Goal: Task Accomplishment & Management: Manage account settings

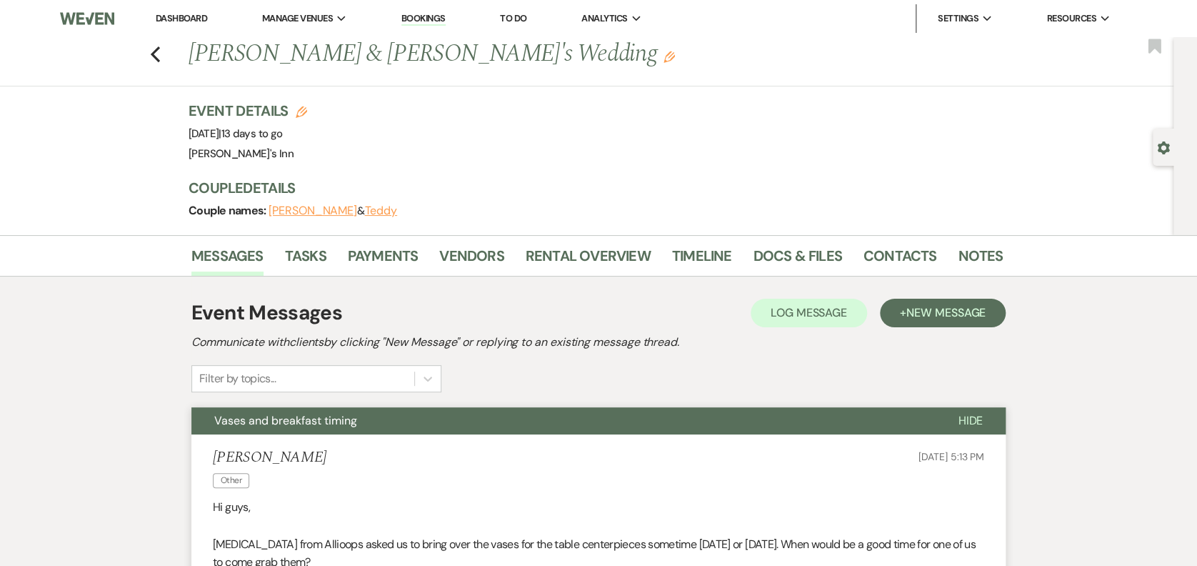
click at [170, 46] on div "Previous [PERSON_NAME] & [PERSON_NAME]'s Wedding Edit Bookmark" at bounding box center [583, 61] width 1181 height 49
click at [161, 56] on icon "Previous" at bounding box center [155, 54] width 11 height 17
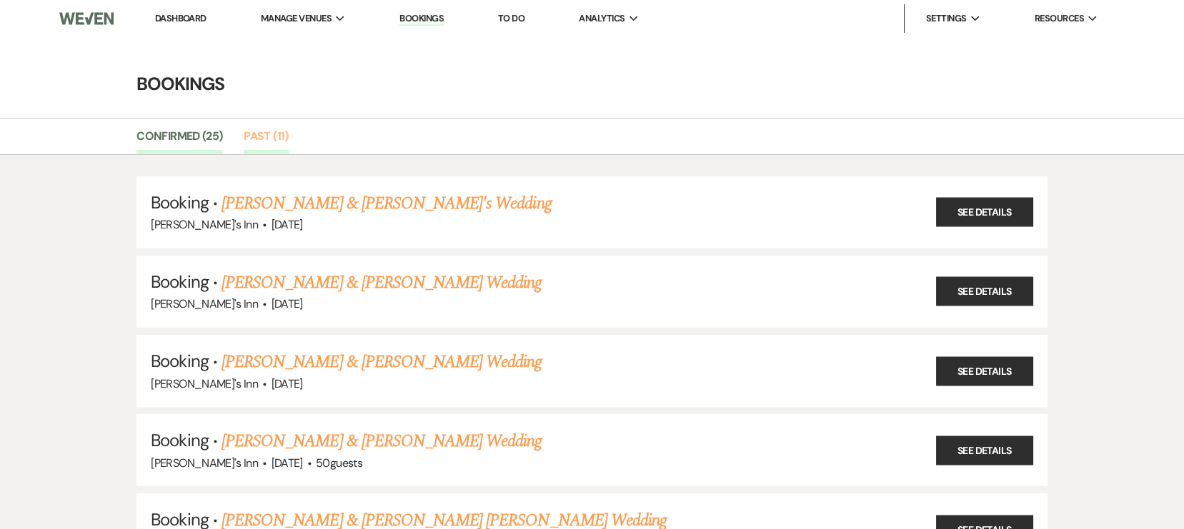
click at [267, 137] on link "Past (11)" at bounding box center [266, 140] width 44 height 27
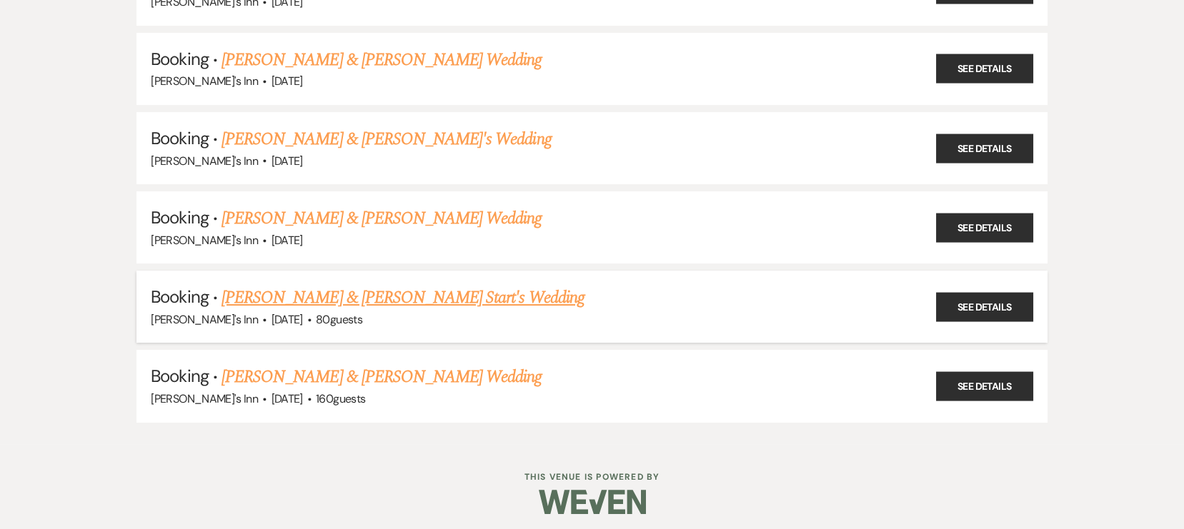
scroll to position [624, 0]
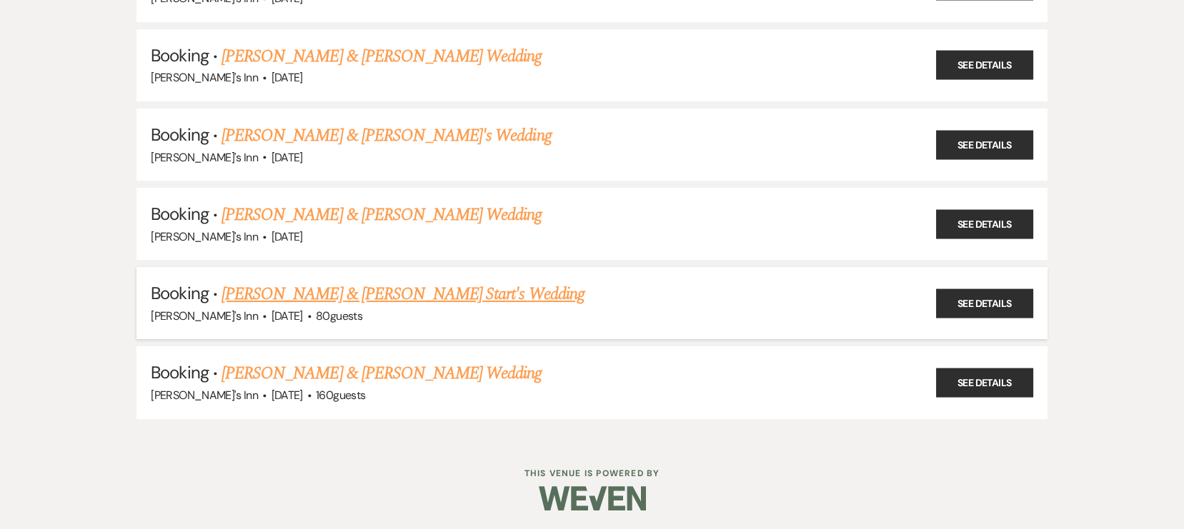
click at [294, 301] on link "[PERSON_NAME] & [PERSON_NAME] Start's Wedding" at bounding box center [402, 294] width 363 height 26
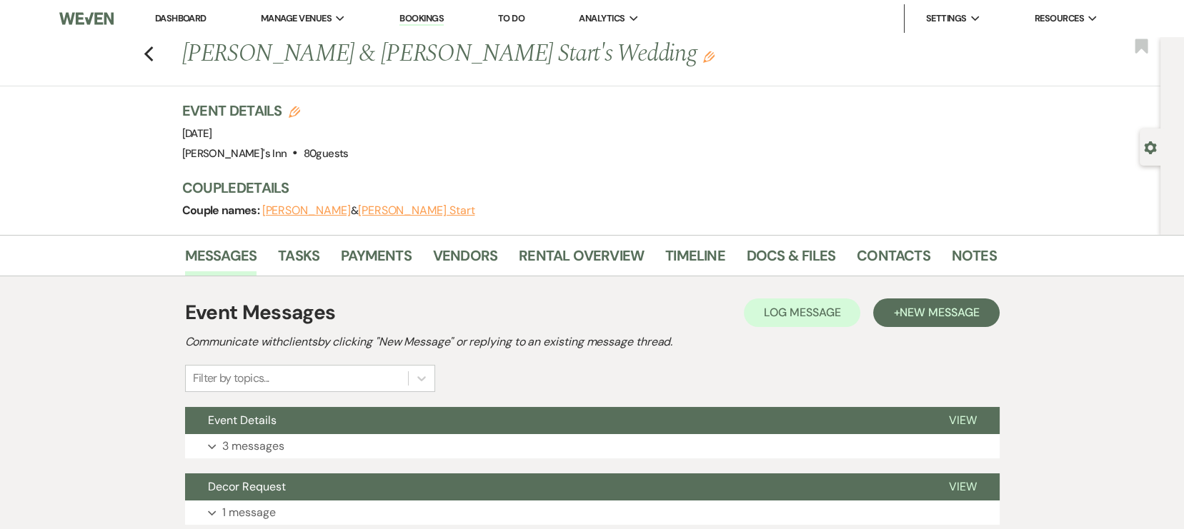
click at [171, 49] on div "Previous Brian & Sarah Start's Wedding Edit Bookmark" at bounding box center [576, 61] width 1167 height 49
drag, startPoint x: 161, startPoint y: 51, endPoint x: 145, endPoint y: 55, distance: 16.3
click at [155, 54] on div "Previous Brian & Sarah Start's Wedding Edit Bookmark" at bounding box center [576, 61] width 1167 height 49
click at [145, 55] on div "Previous Brian & Sarah Start's Wedding Edit Bookmark" at bounding box center [576, 61] width 1167 height 49
click at [154, 54] on icon "Previous" at bounding box center [149, 54] width 11 height 17
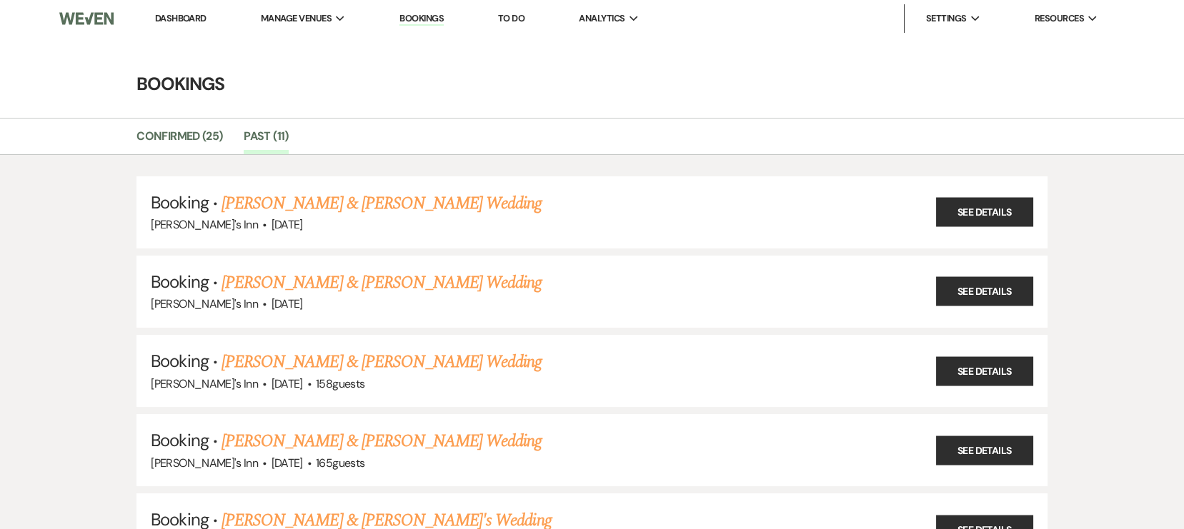
click at [262, 124] on li "Past (11)" at bounding box center [277, 139] width 66 height 30
click at [211, 146] on link "Confirmed (25)" at bounding box center [179, 140] width 86 height 27
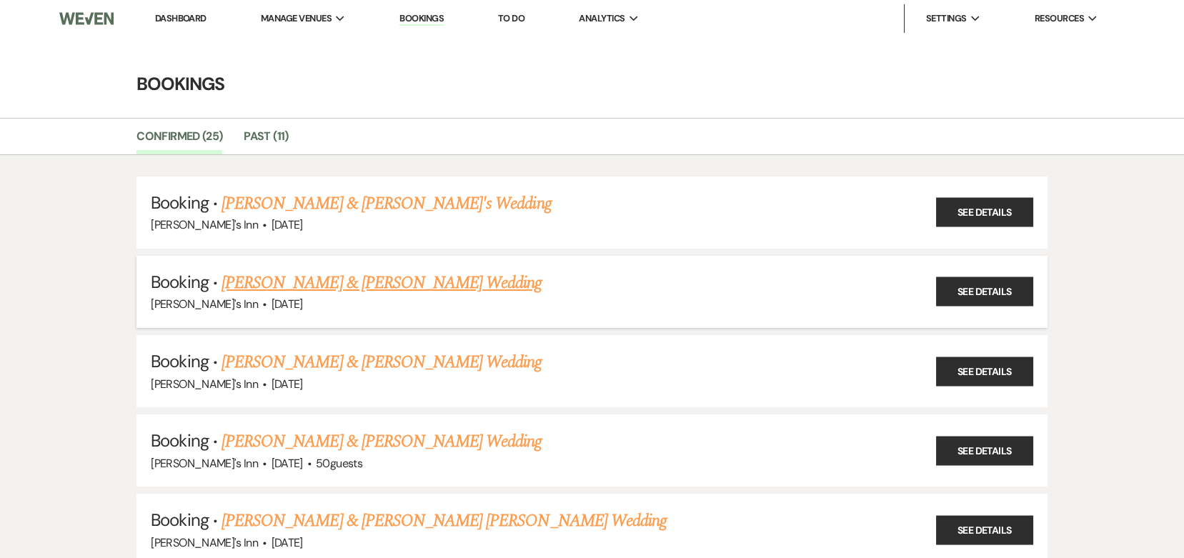
click at [383, 283] on link "[PERSON_NAME] & [PERSON_NAME] Wedding" at bounding box center [381, 283] width 320 height 26
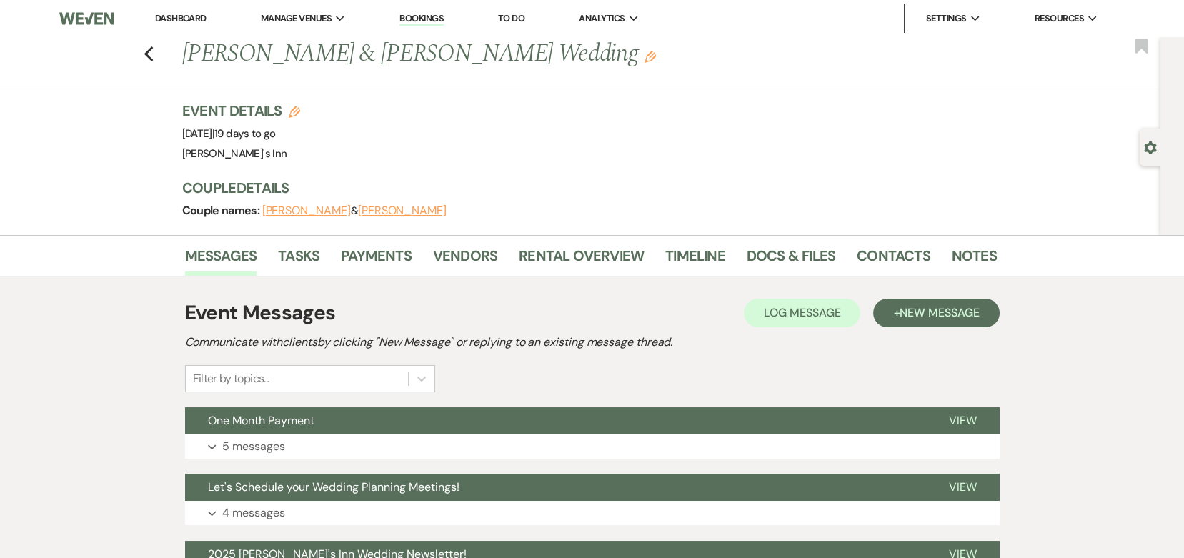
click at [282, 415] on span "One Month Payment" at bounding box center [261, 420] width 106 height 15
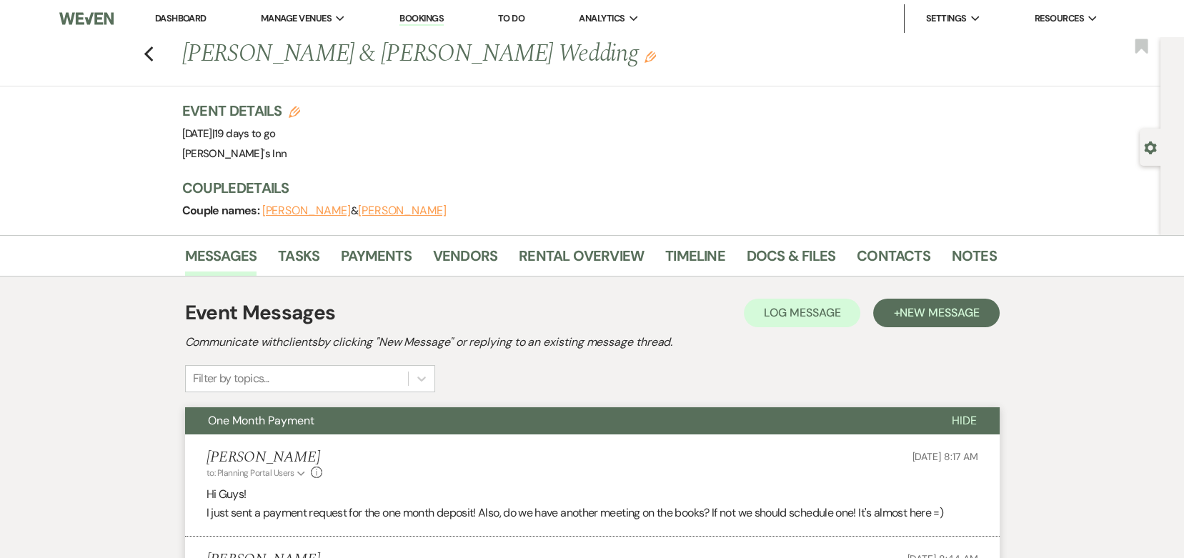
scroll to position [488, 0]
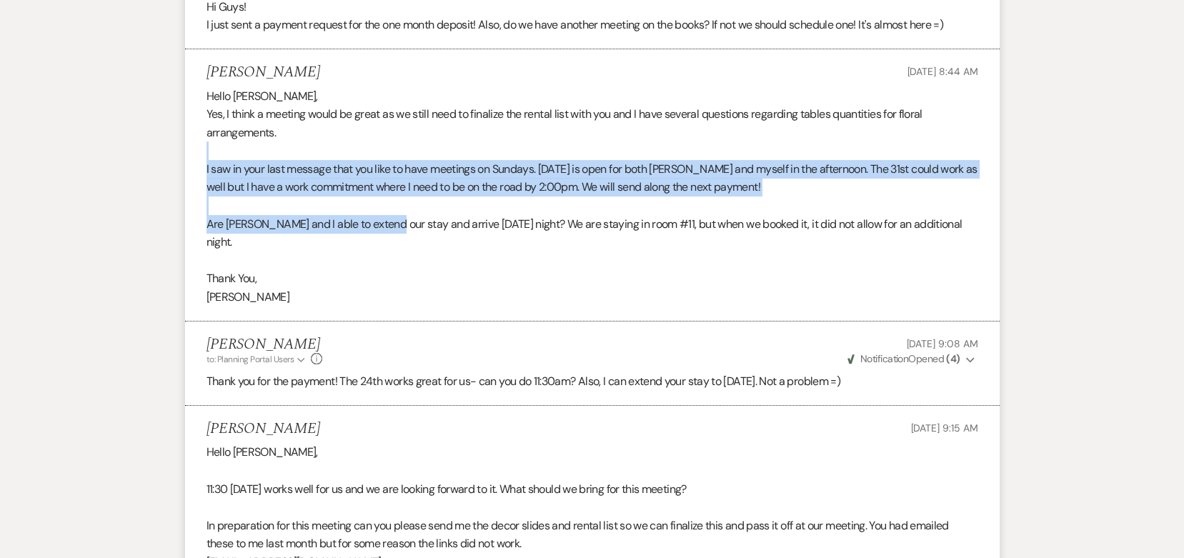
drag, startPoint x: 286, startPoint y: 151, endPoint x: 393, endPoint y: 231, distance: 133.3
click at [393, 231] on div "Hello Maria, Yes, I think a meeting would be great as we still need to finalize…" at bounding box center [591, 196] width 771 height 219
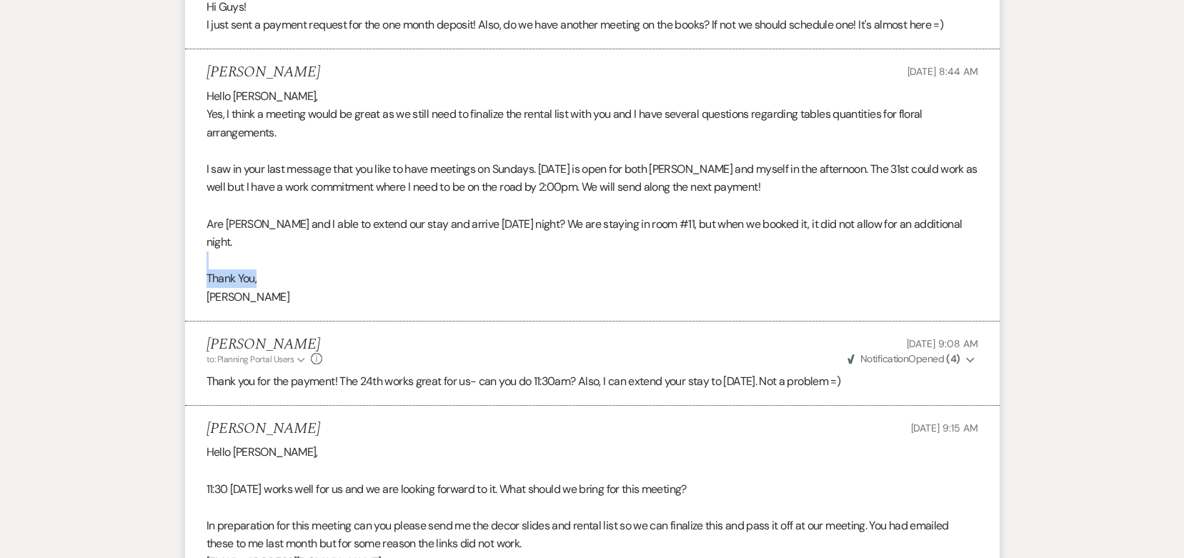
drag, startPoint x: 393, startPoint y: 231, endPoint x: 401, endPoint y: 254, distance: 24.2
click at [401, 254] on div "Hello Maria, Yes, I think a meeting would be great as we still need to finalize…" at bounding box center [591, 196] width 771 height 219
drag, startPoint x: 401, startPoint y: 254, endPoint x: 416, endPoint y: 354, distance: 101.2
click at [416, 372] on p "Thank you for the payment! The 24th works great for us- can you do 11:30am? Als…" at bounding box center [591, 381] width 771 height 19
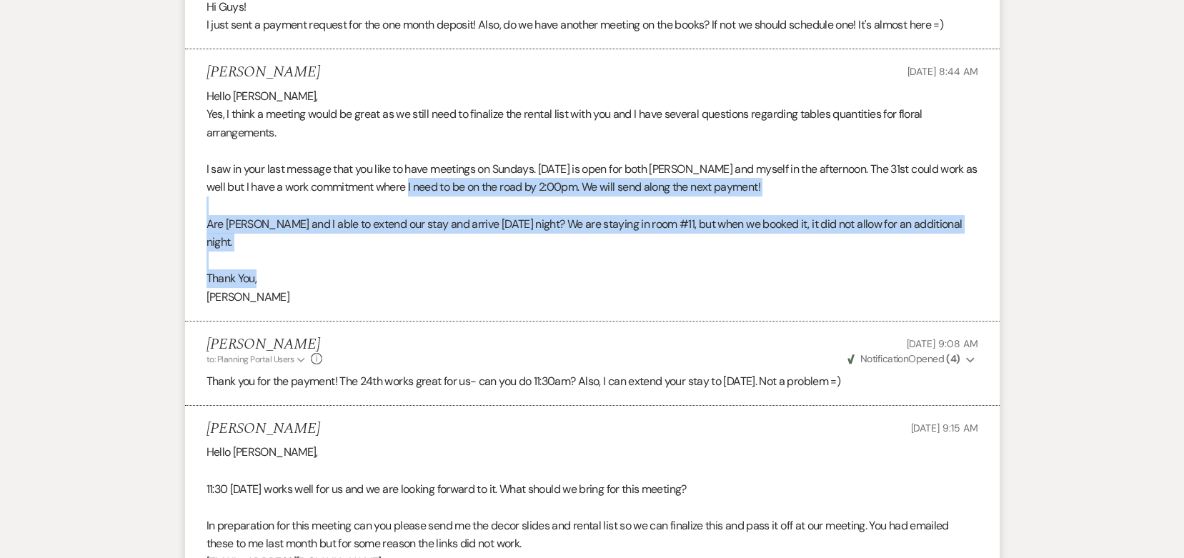
drag, startPoint x: 423, startPoint y: 191, endPoint x: 497, endPoint y: 266, distance: 105.6
click at [497, 266] on div "Hello Maria, Yes, I think a meeting would be great as we still need to finalize…" at bounding box center [591, 196] width 771 height 219
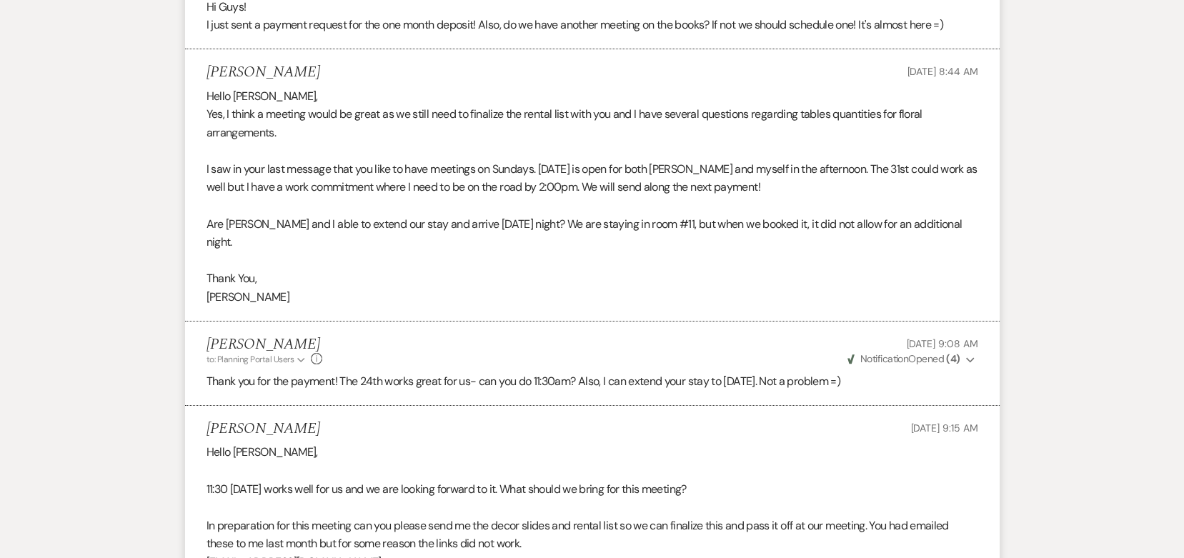
drag, startPoint x: 497, startPoint y: 266, endPoint x: 476, endPoint y: 314, distance: 51.8
click at [476, 321] on li "Maria Laporte to: Planning Portal Users Expand Info Aug 18, 2025, 9:08 AM Weven…" at bounding box center [592, 363] width 814 height 84
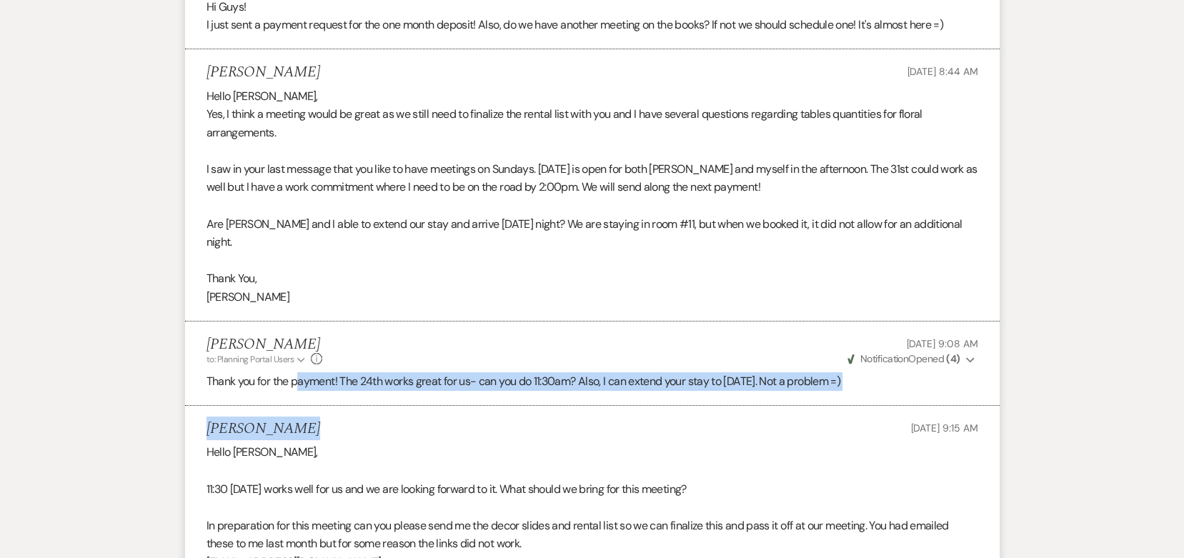
drag, startPoint x: 299, startPoint y: 359, endPoint x: 505, endPoint y: 411, distance: 212.2
click at [505, 411] on ul "Maria Laporte to: Planning Portal Users Expand Info Aug 18, 2025, 8:17 AM Weven…" at bounding box center [592, 335] width 814 height 779
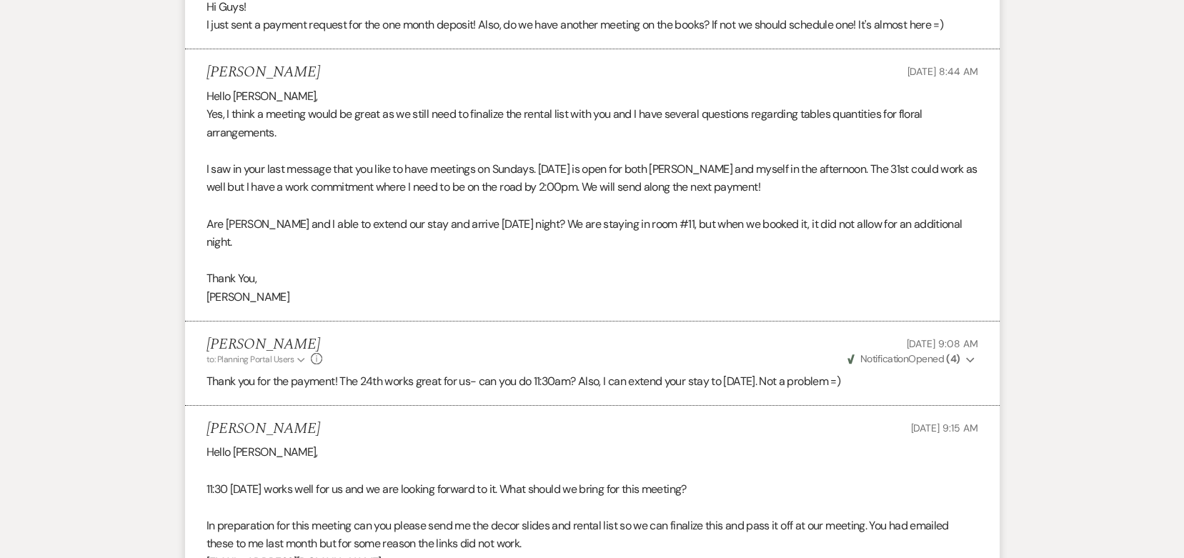
drag, startPoint x: 505, startPoint y: 411, endPoint x: 476, endPoint y: 451, distance: 48.6
click at [476, 461] on p at bounding box center [591, 470] width 771 height 19
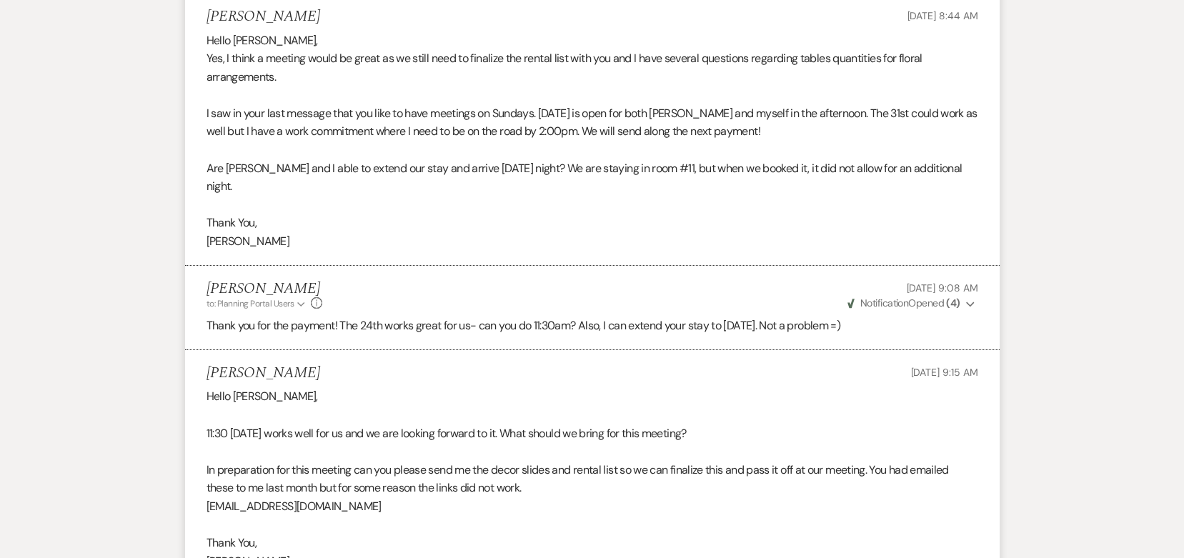
scroll to position [976, 0]
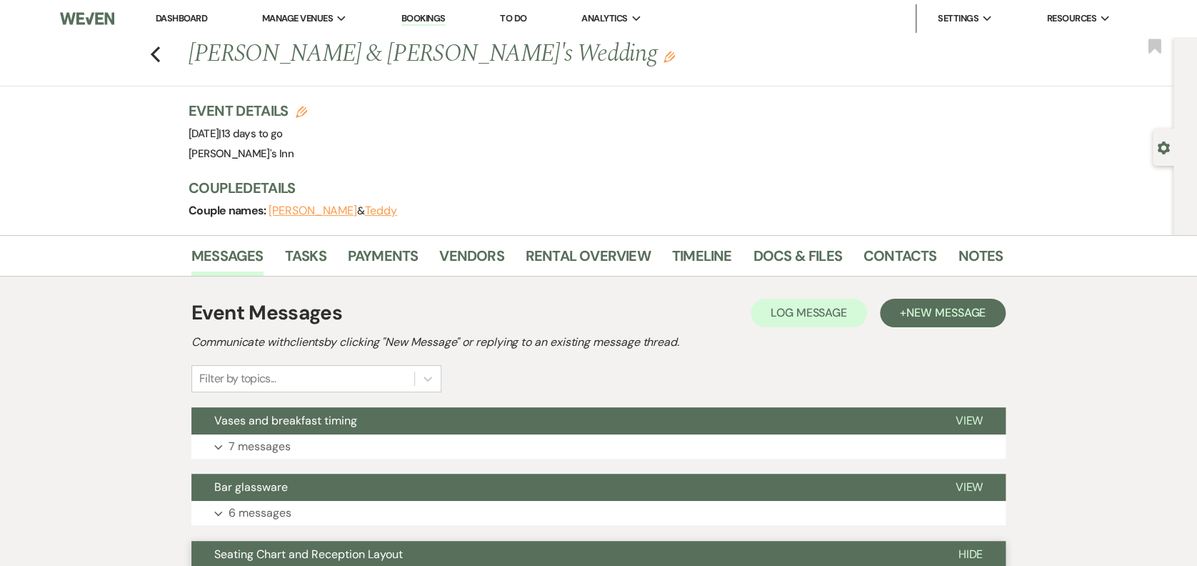
click at [167, 44] on div "Previous [PERSON_NAME] & [PERSON_NAME]'s Wedding Edit Bookmark" at bounding box center [583, 61] width 1181 height 49
drag, startPoint x: 167, startPoint y: 44, endPoint x: 154, endPoint y: 54, distance: 16.3
click at [154, 54] on div "Previous [PERSON_NAME] & [PERSON_NAME]'s Wedding Edit Bookmark" at bounding box center [583, 61] width 1181 height 49
click at [154, 51] on div "Previous [PERSON_NAME] & [PERSON_NAME]'s Wedding Edit Bookmark" at bounding box center [583, 61] width 1181 height 49
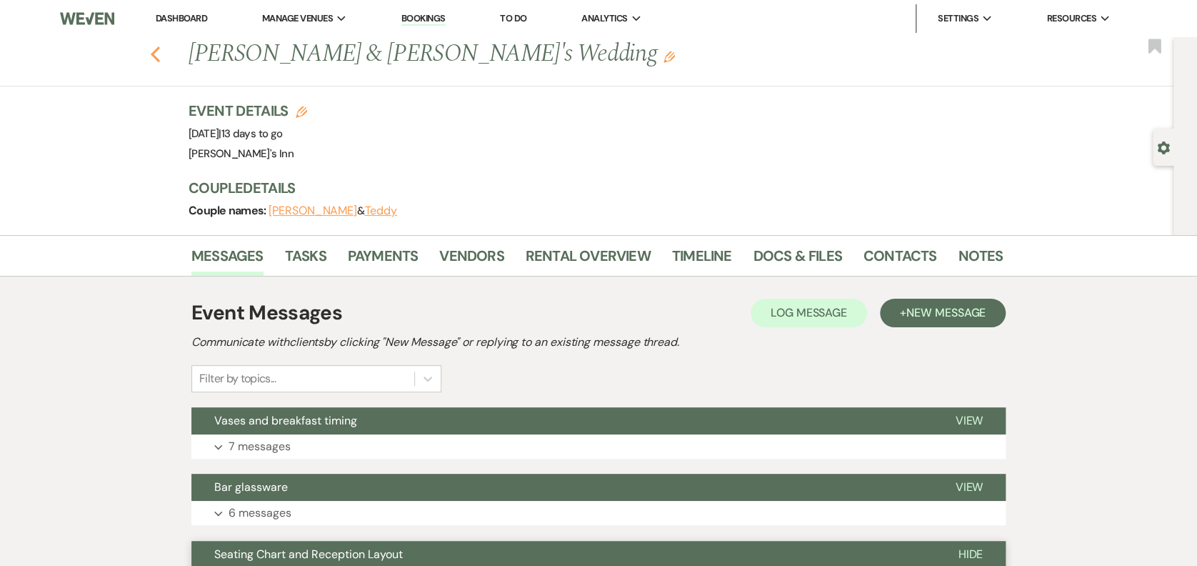
click at [156, 53] on icon "Previous" at bounding box center [155, 54] width 11 height 17
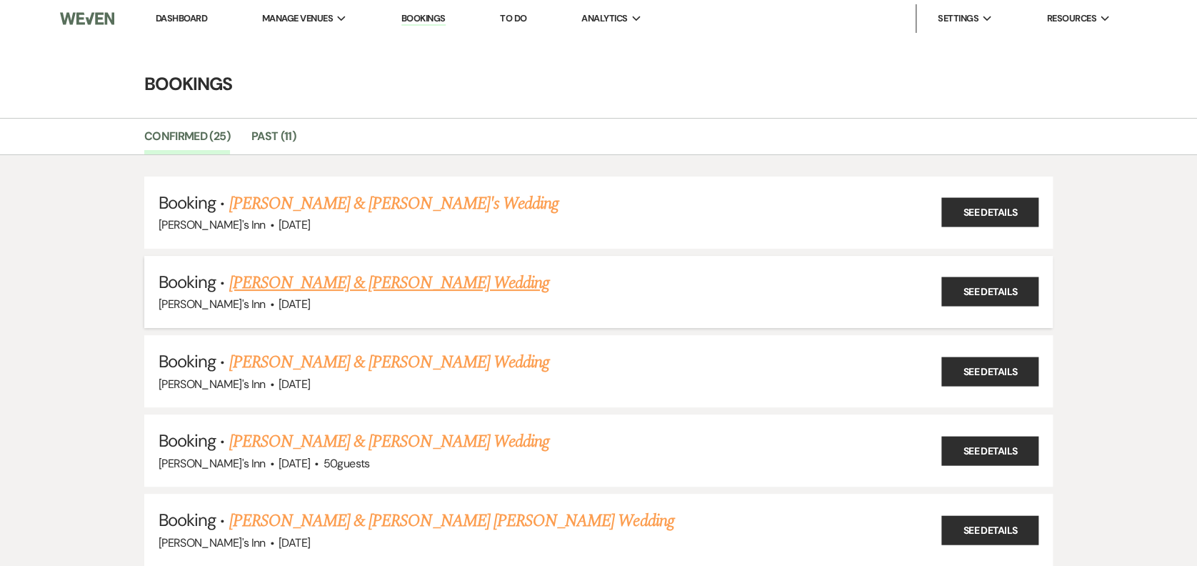
click at [400, 290] on link "[PERSON_NAME] & [PERSON_NAME] Wedding" at bounding box center [389, 283] width 320 height 26
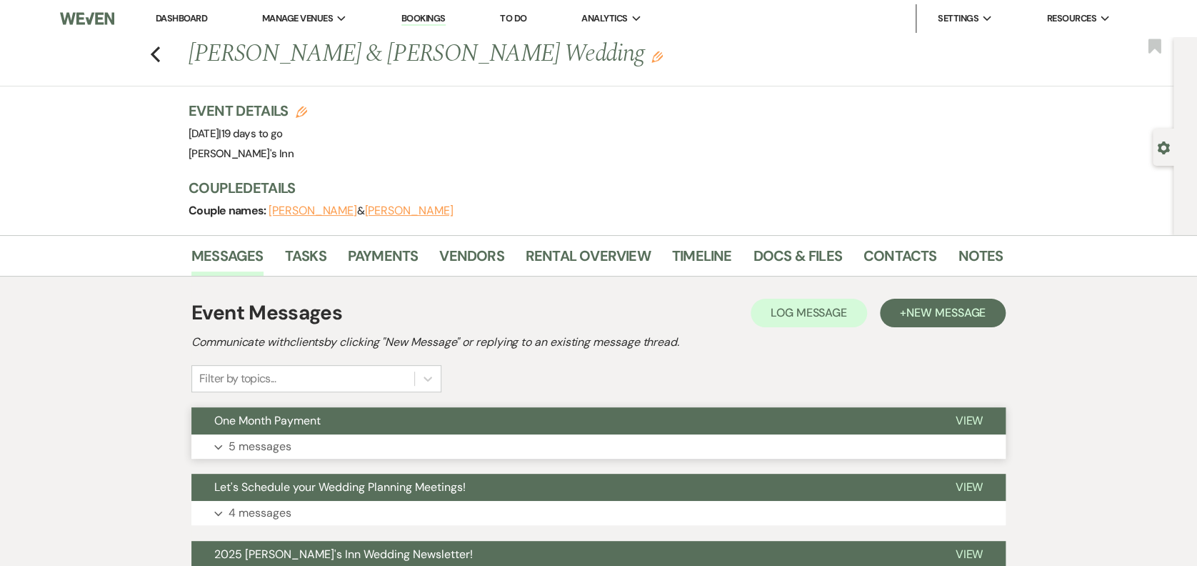
click at [287, 426] on span "One Month Payment" at bounding box center [267, 420] width 106 height 15
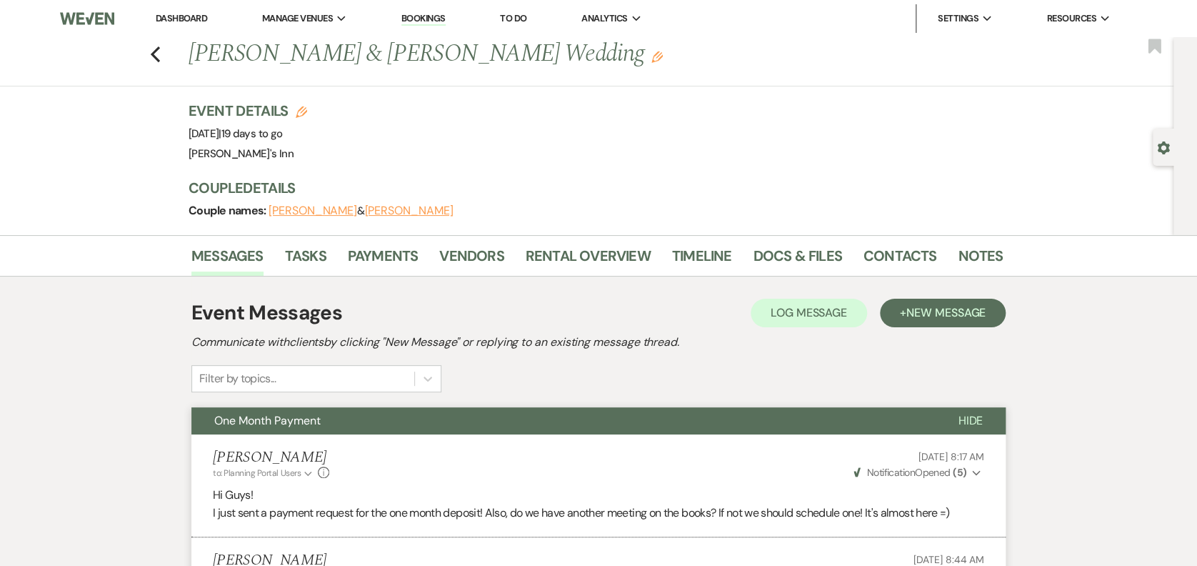
click at [151, 60] on div "Previous [PERSON_NAME] & [PERSON_NAME] Wedding Edit Bookmark" at bounding box center [583, 61] width 1181 height 49
click at [161, 44] on button "Previous" at bounding box center [155, 53] width 11 height 20
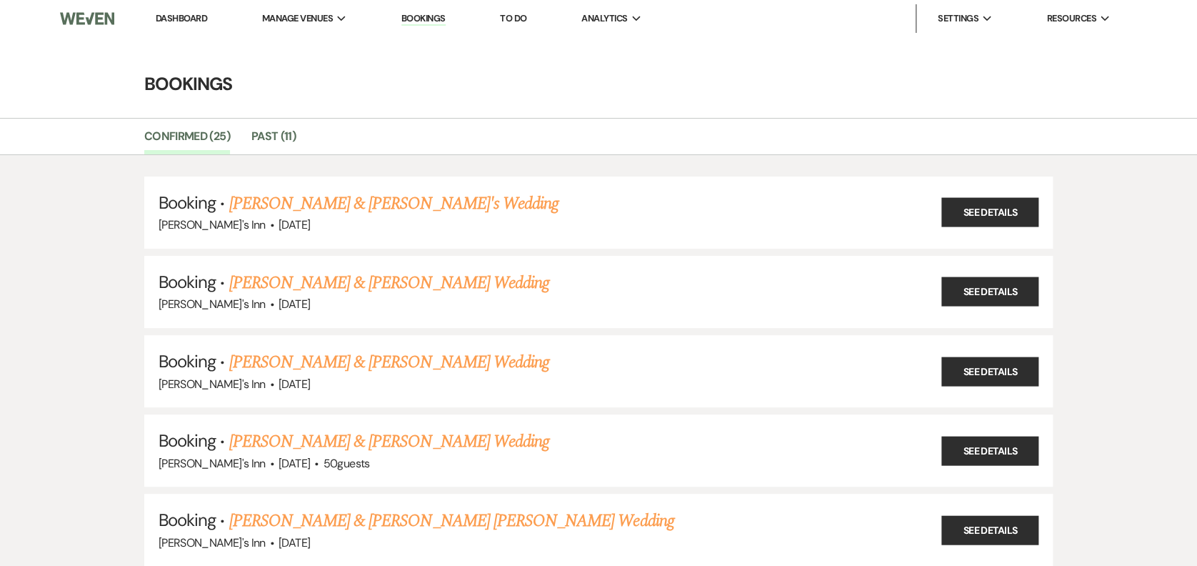
click at [192, 12] on link "Dashboard" at bounding box center [181, 18] width 51 height 12
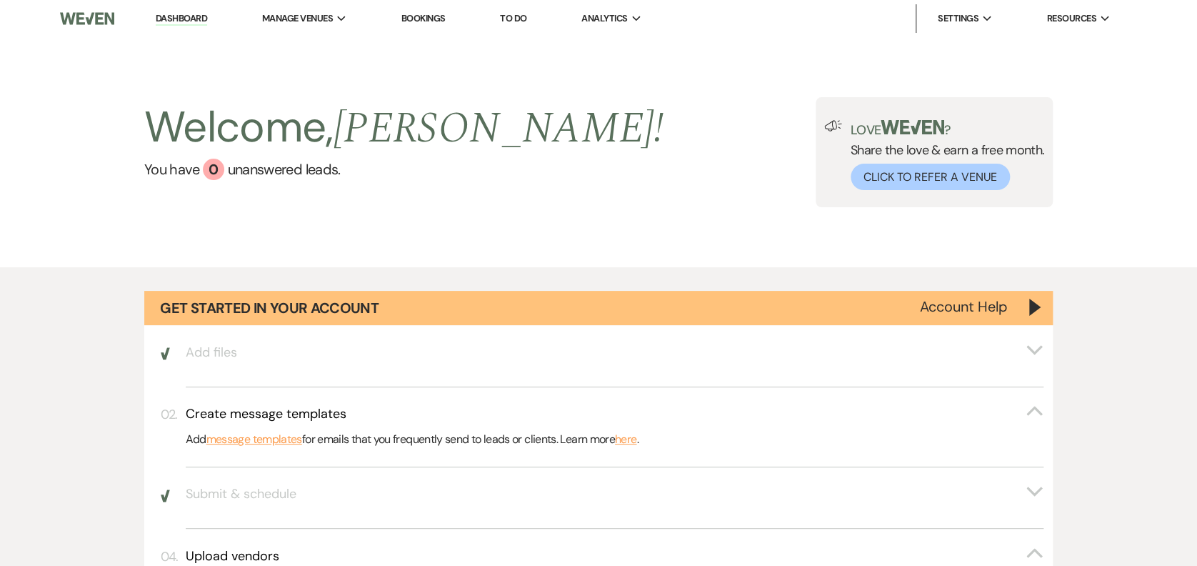
click at [171, 9] on li "Dashboard" at bounding box center [182, 18] width 66 height 29
click at [181, 17] on link "Dashboard" at bounding box center [181, 19] width 51 height 14
click at [432, 25] on li "Bookings" at bounding box center [423, 18] width 59 height 29
click at [424, 12] on link "Bookings" at bounding box center [423, 18] width 44 height 12
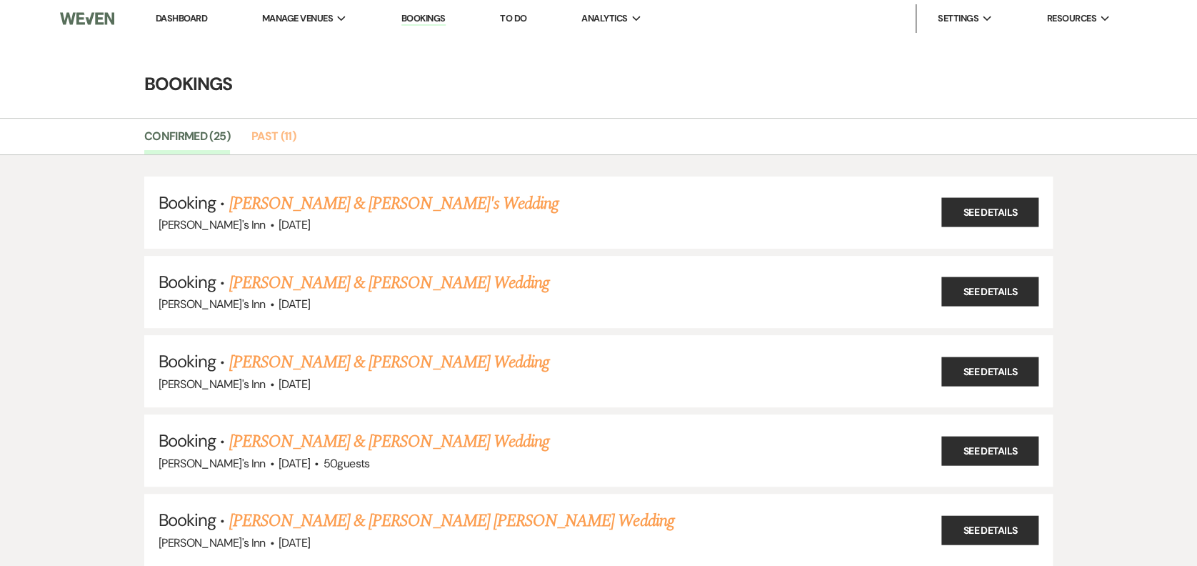
drag, startPoint x: 264, startPoint y: 135, endPoint x: 358, endPoint y: 160, distance: 96.9
click at [265, 135] on link "Past (11)" at bounding box center [273, 140] width 44 height 27
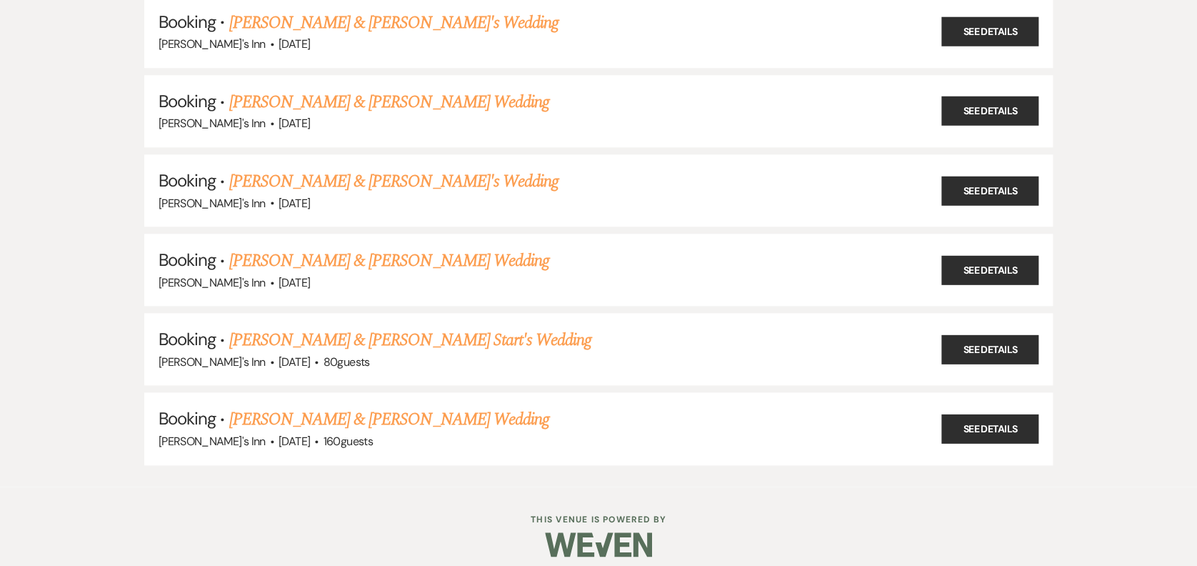
scroll to position [588, 0]
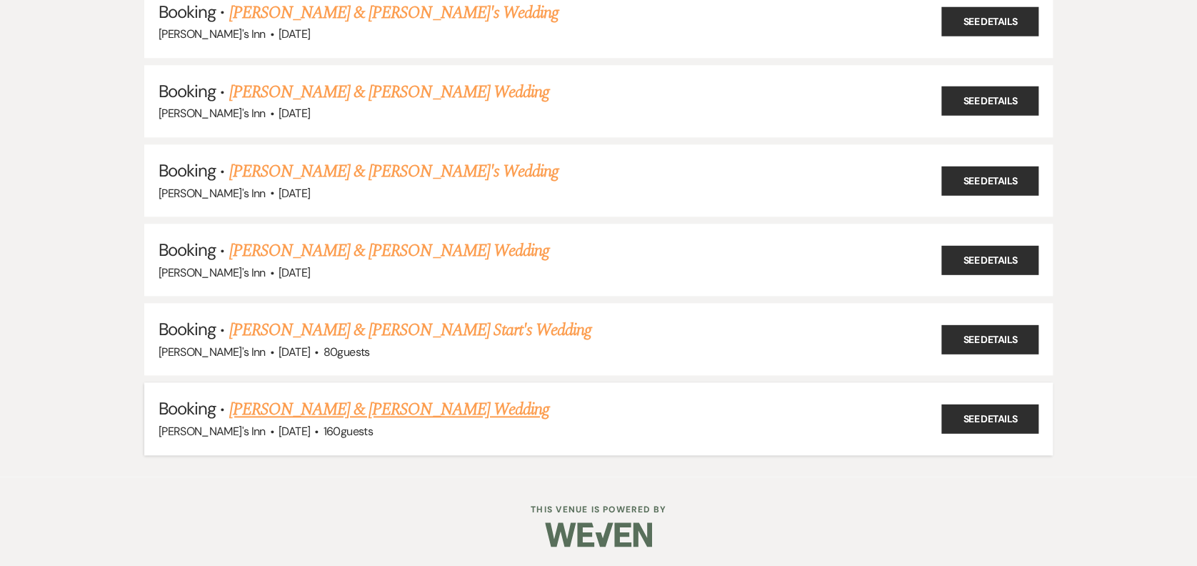
click at [318, 399] on link "[PERSON_NAME] & [PERSON_NAME] Wedding" at bounding box center [389, 409] width 320 height 26
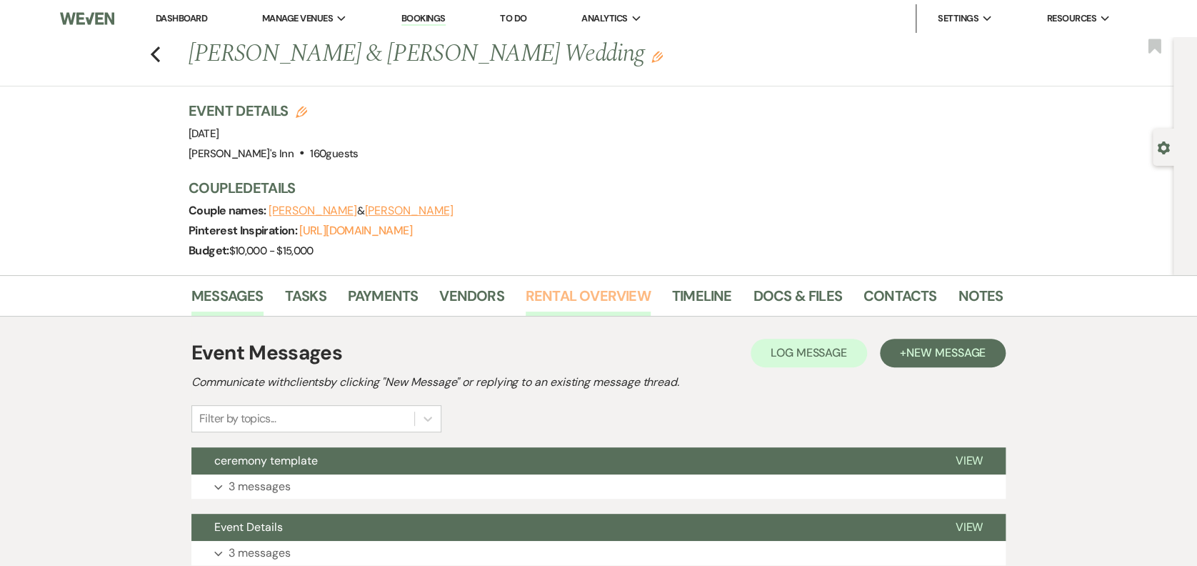
click at [620, 286] on link "Rental Overview" at bounding box center [588, 299] width 125 height 31
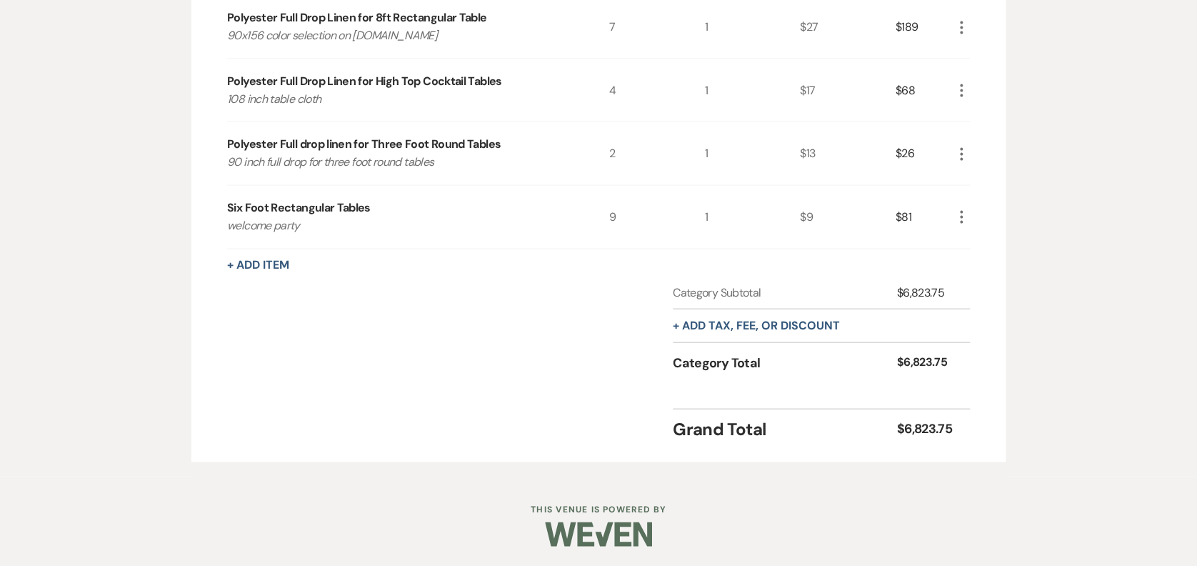
scroll to position [886, 0]
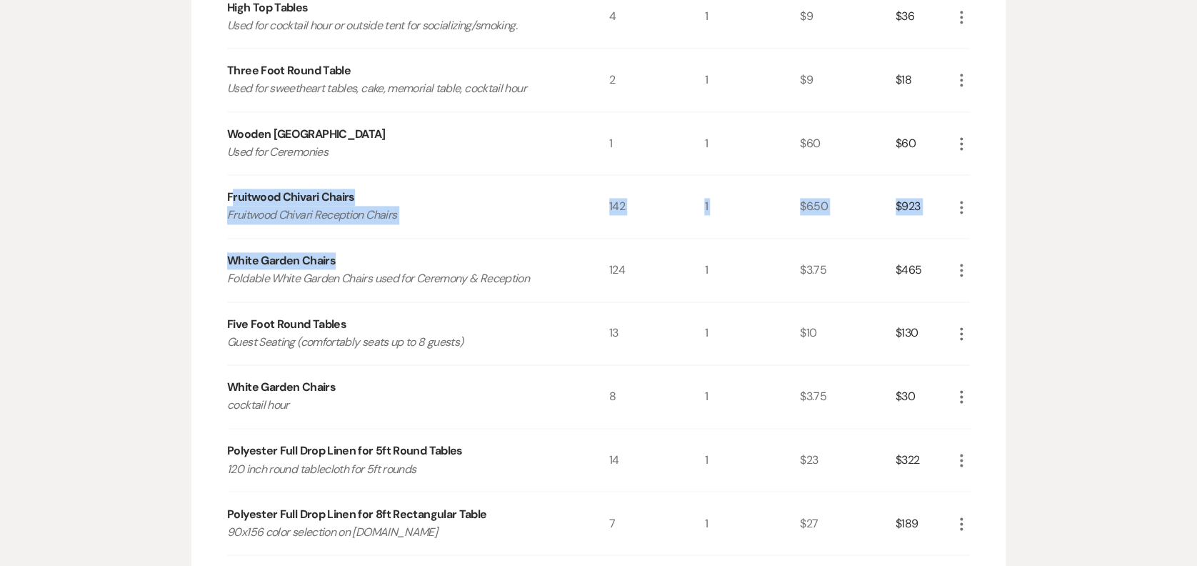
drag, startPoint x: 234, startPoint y: 192, endPoint x: 389, endPoint y: 239, distance: 161.1
click at [389, 239] on div "Rental Items More Qty Unit Price Total Tent 50x110 tent with café sidewalls and…" at bounding box center [598, 139] width 743 height 1211
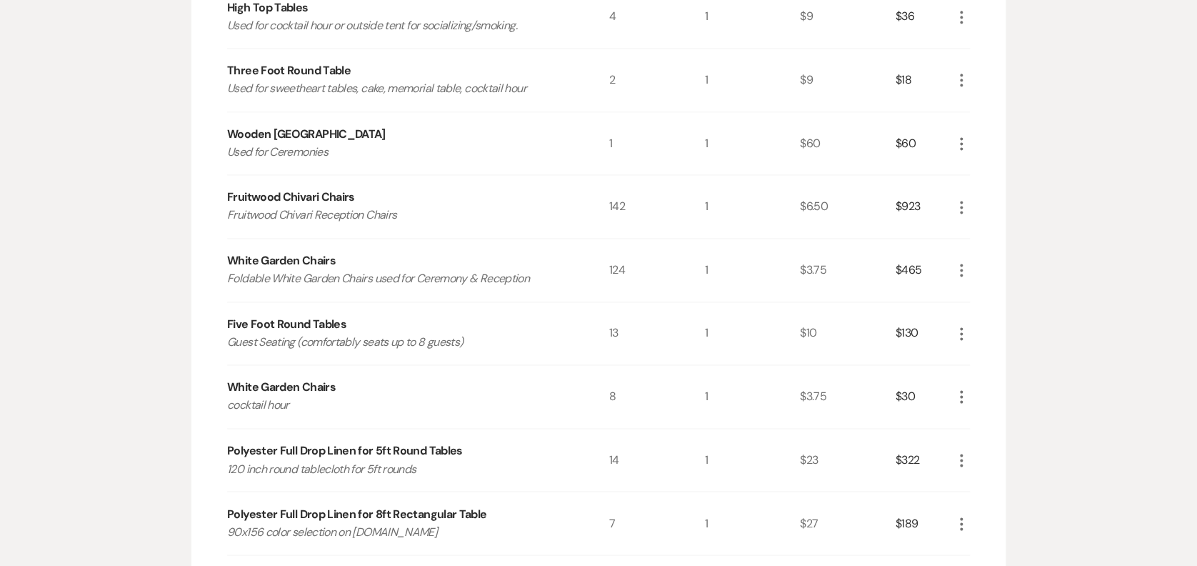
drag, startPoint x: 389, startPoint y: 239, endPoint x: 480, endPoint y: 264, distance: 95.0
click at [480, 264] on div "White Garden Chairs Foldable White Garden Chairs used for Ceremony & Reception" at bounding box center [418, 270] width 382 height 63
click at [957, 391] on icon "More" at bounding box center [961, 396] width 17 height 17
click at [983, 424] on button "Pencil Edit" at bounding box center [990, 424] width 74 height 23
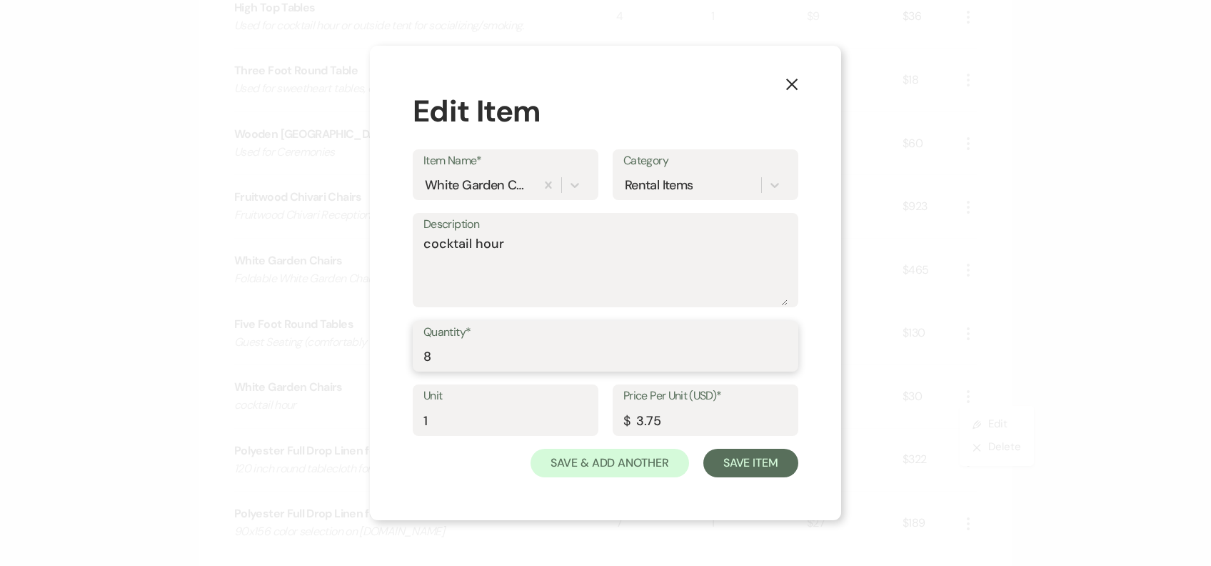
click at [521, 353] on input "8" at bounding box center [606, 356] width 364 height 28
type input "12"
click at [784, 463] on button "Save Item" at bounding box center [751, 463] width 95 height 29
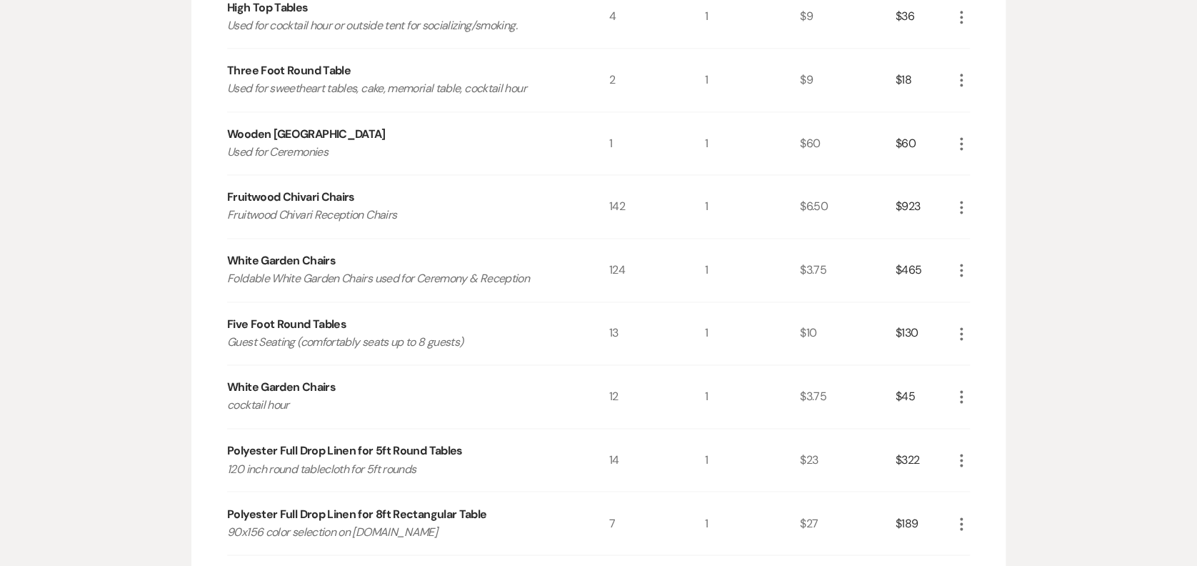
scroll to position [1381, 0]
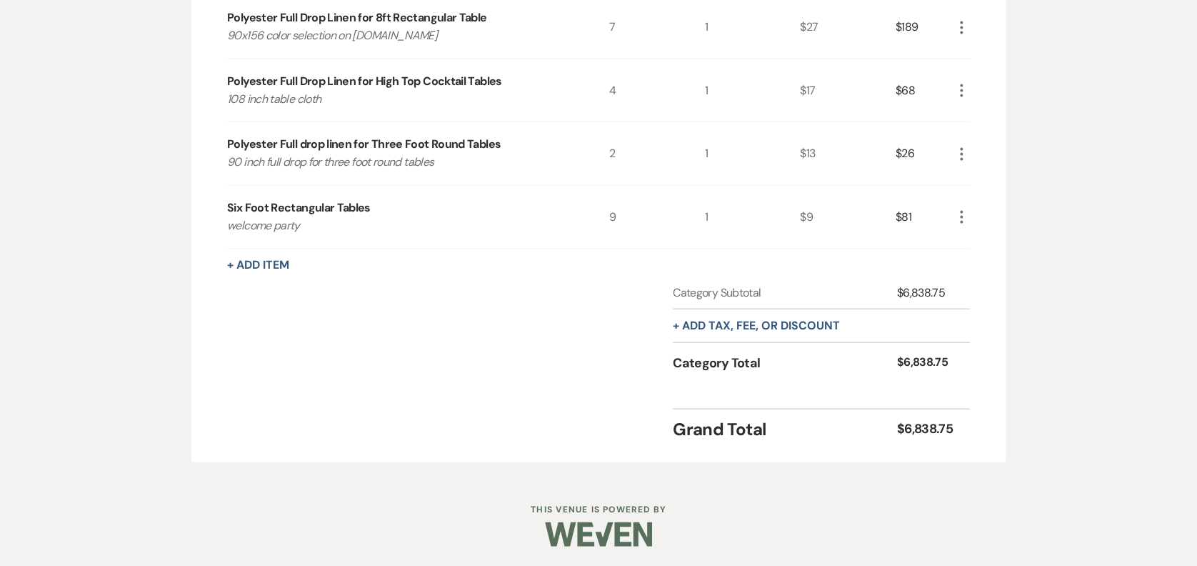
click at [256, 259] on button "+ Add Item" at bounding box center [258, 264] width 62 height 11
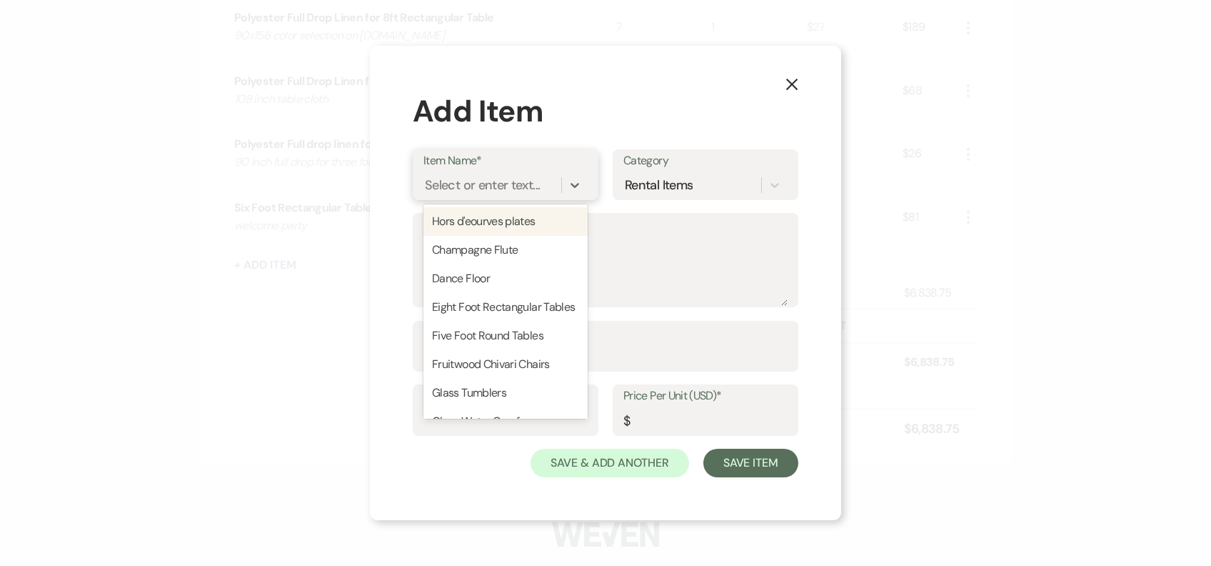
click at [474, 177] on div "Select or enter text..." at bounding box center [482, 184] width 115 height 19
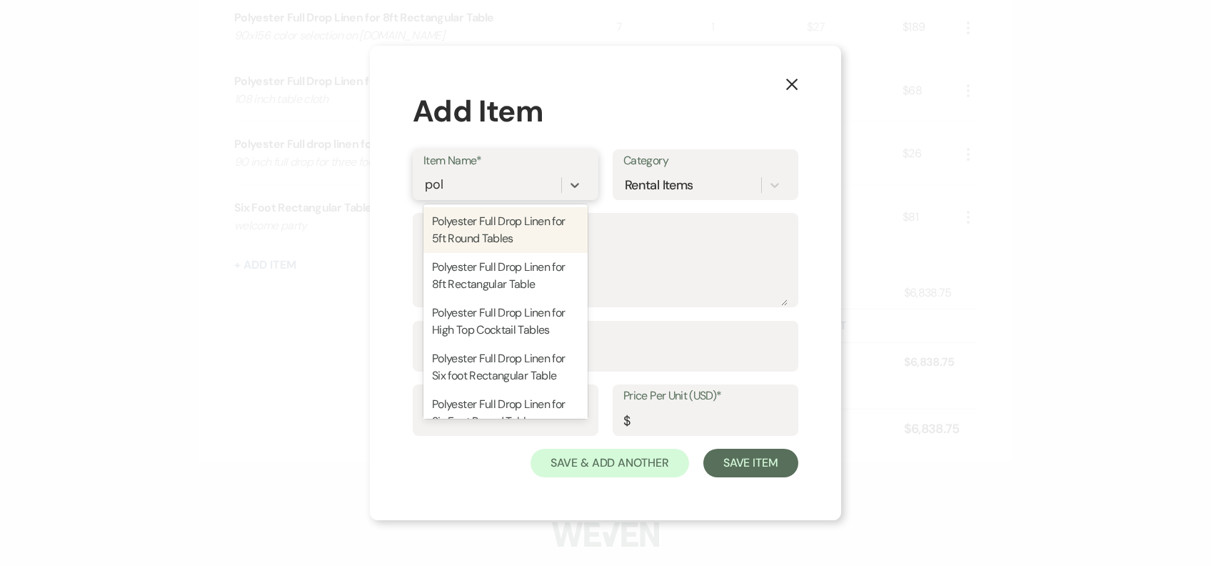
type input "poly"
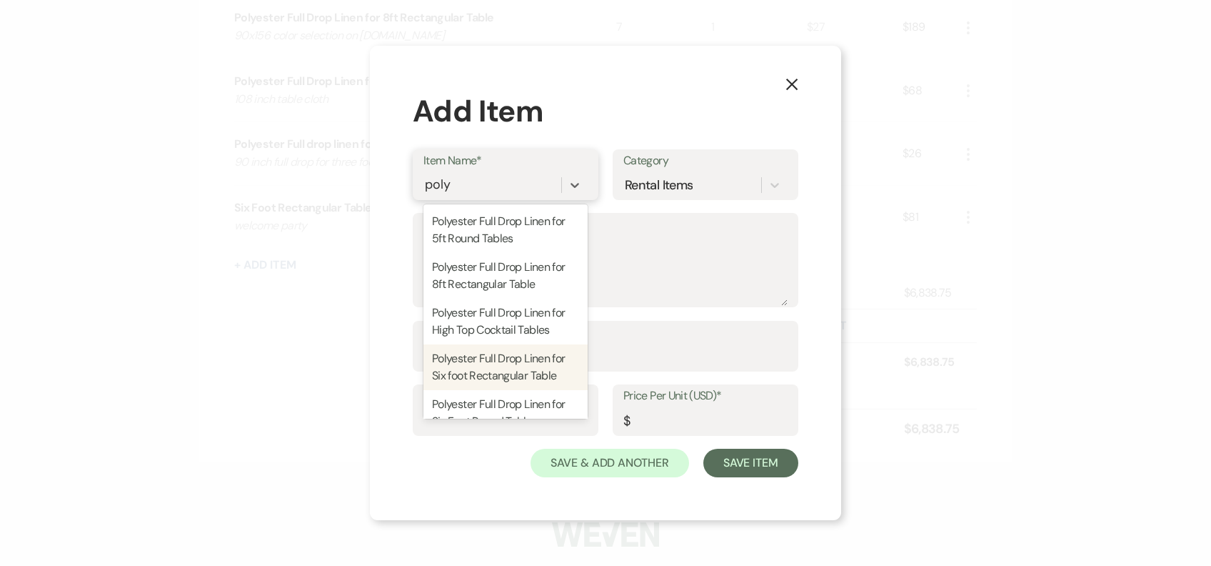
click at [526, 389] on div "Polyester Full Drop Linen for Six foot Rectangular Table" at bounding box center [506, 367] width 164 height 46
type textarea "90x132 inch Full drop for six foot rectangular tables"
type input "1"
type input "23"
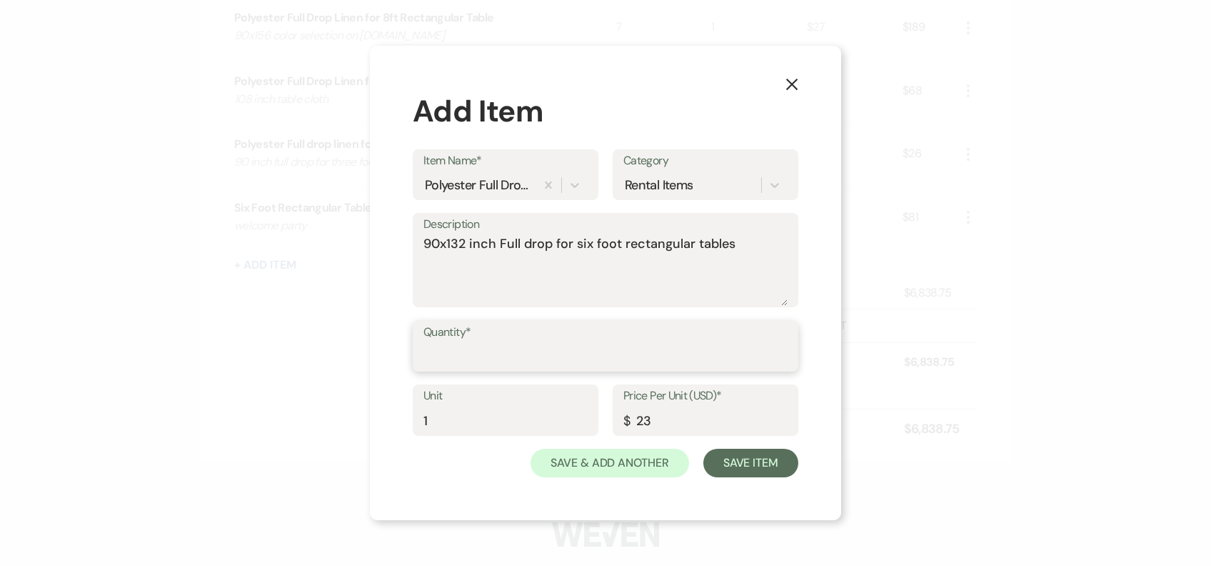
drag, startPoint x: 515, startPoint y: 364, endPoint x: 519, endPoint y: 350, distance: 14.2
click at [515, 362] on input "Quantity*" at bounding box center [606, 356] width 364 height 28
type input "4"
click at [737, 356] on input "4" at bounding box center [606, 356] width 364 height 28
type input "4"
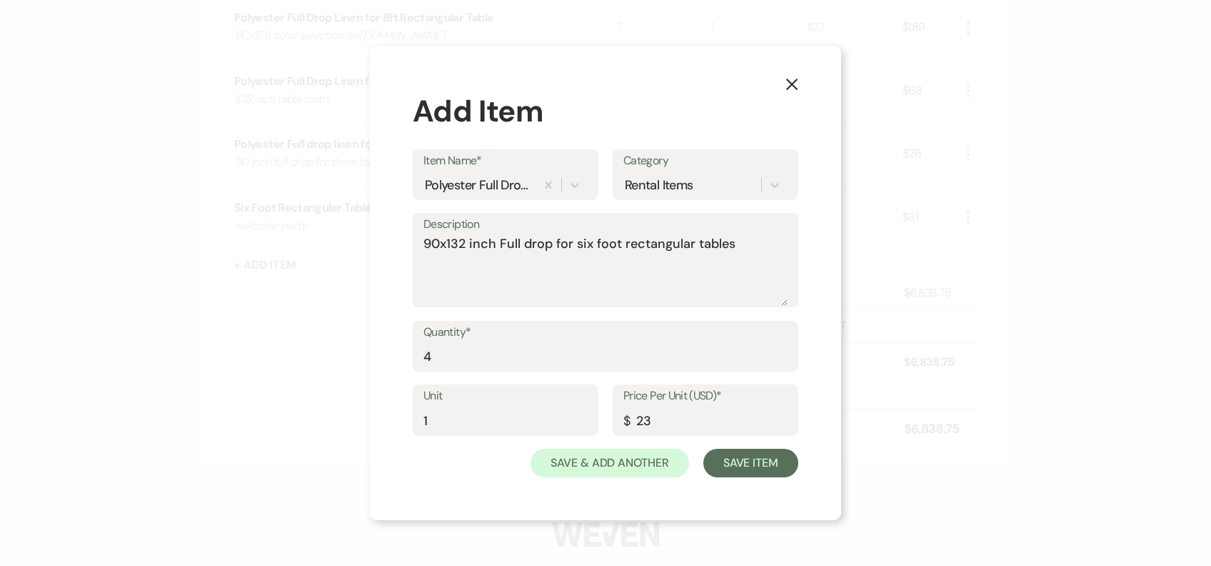
click at [249, 346] on div "X Add Item Item Name* Polyester Full Drop Linen for Six foot Rectangular Table …" at bounding box center [605, 283] width 1211 height 566
click at [744, 456] on button "Save Item" at bounding box center [751, 463] width 95 height 29
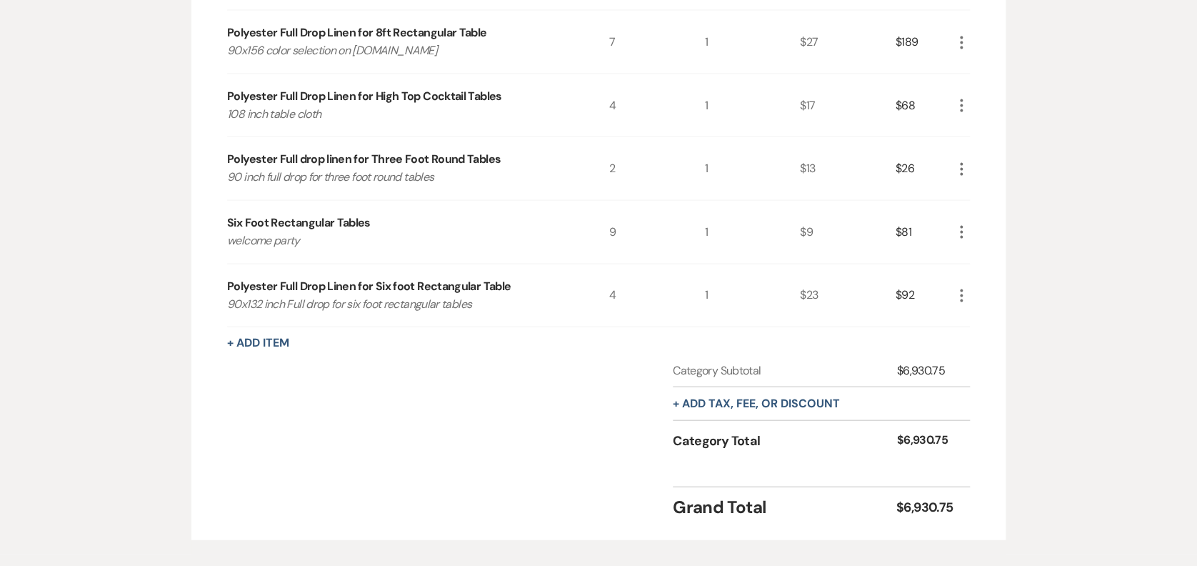
scroll to position [1444, 0]
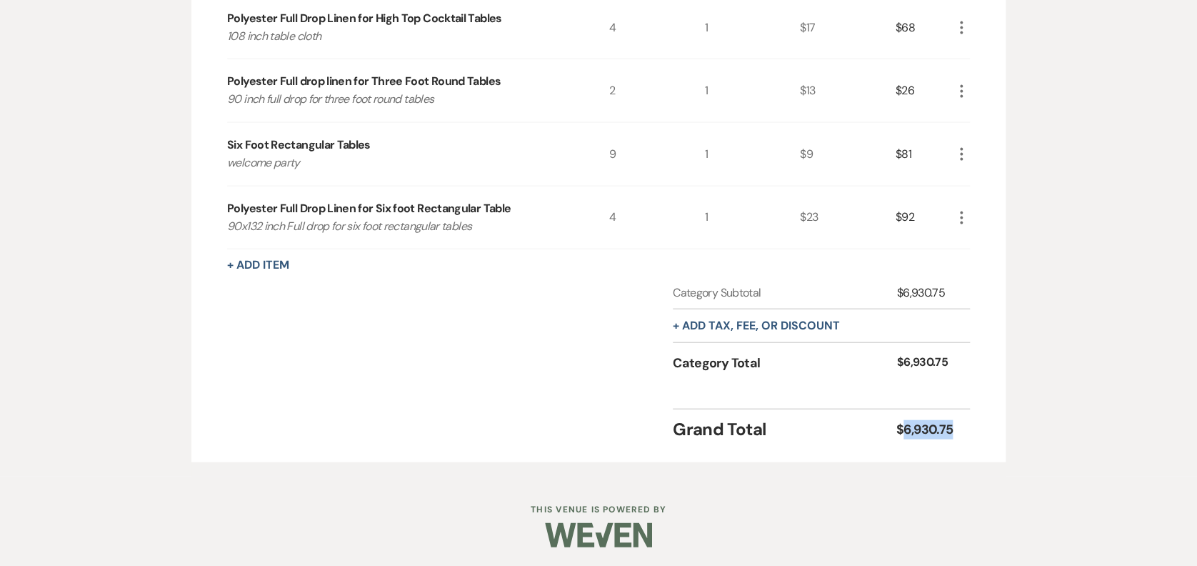
drag, startPoint x: 936, startPoint y: 419, endPoint x: 904, endPoint y: 426, distance: 32.8
click at [904, 426] on div "Grand Total $6,930.75" at bounding box center [821, 426] width 297 height 34
copy div "6,930.75"
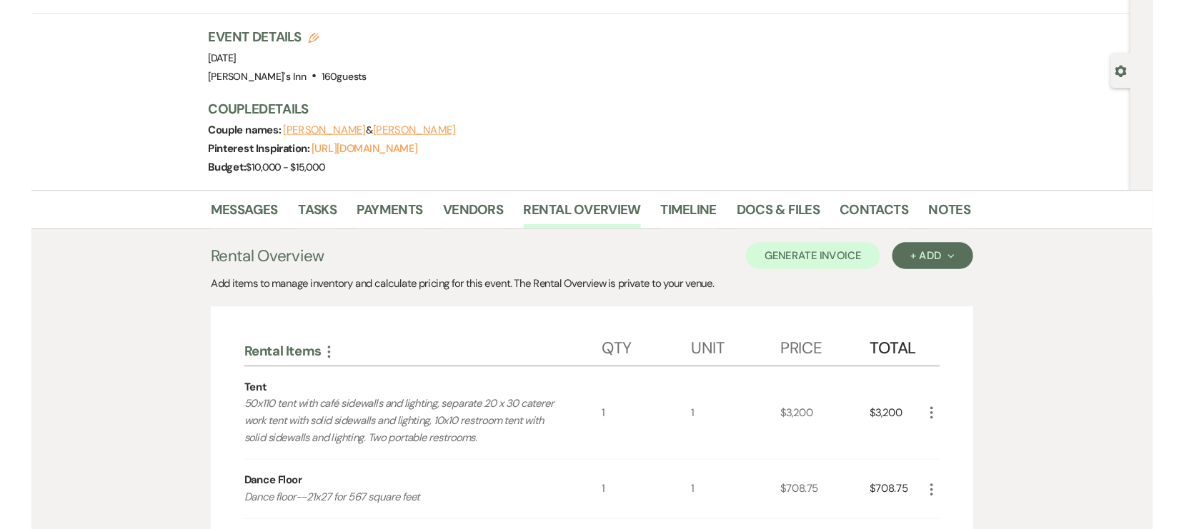
scroll to position [0, 0]
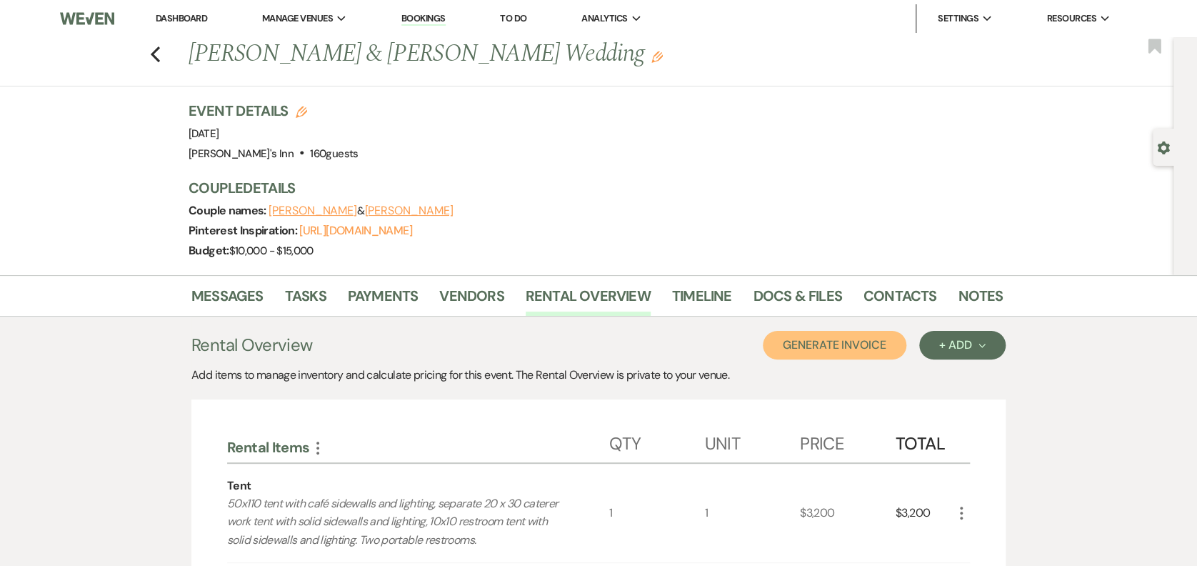
click at [824, 341] on button "Generate Invoice" at bounding box center [835, 345] width 144 height 29
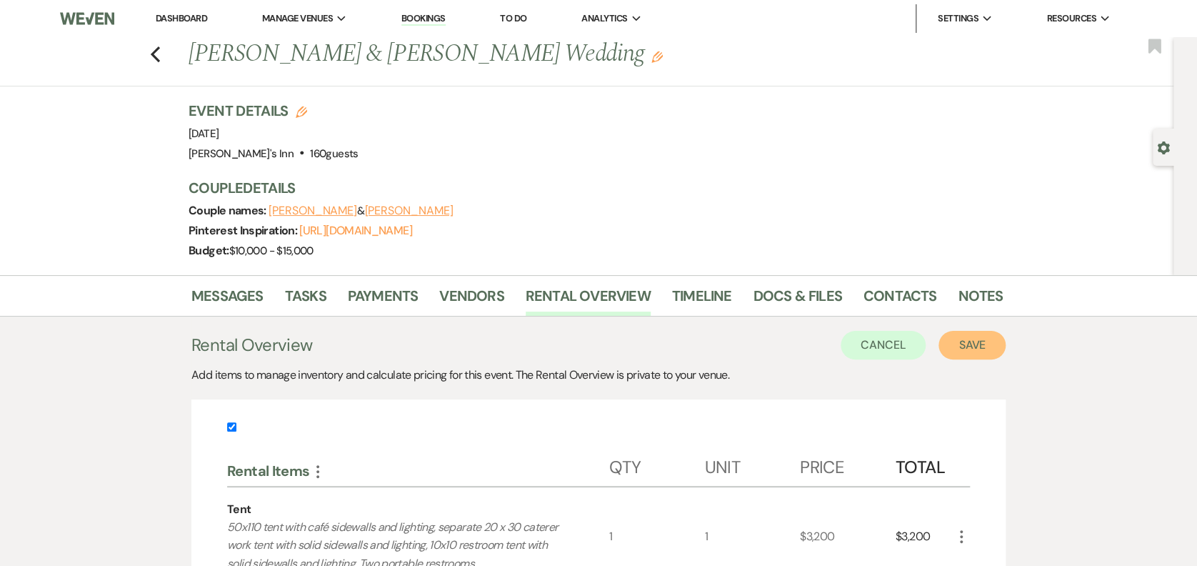
click at [991, 340] on button "Save" at bounding box center [972, 345] width 67 height 29
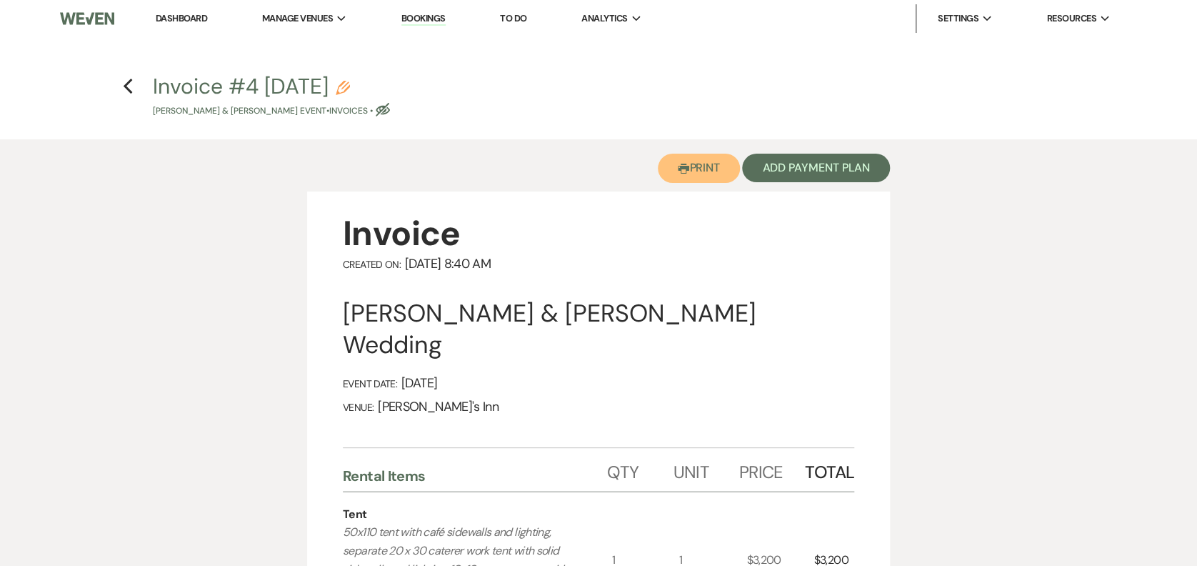
click at [709, 173] on button "Printer Print" at bounding box center [699, 168] width 82 height 29
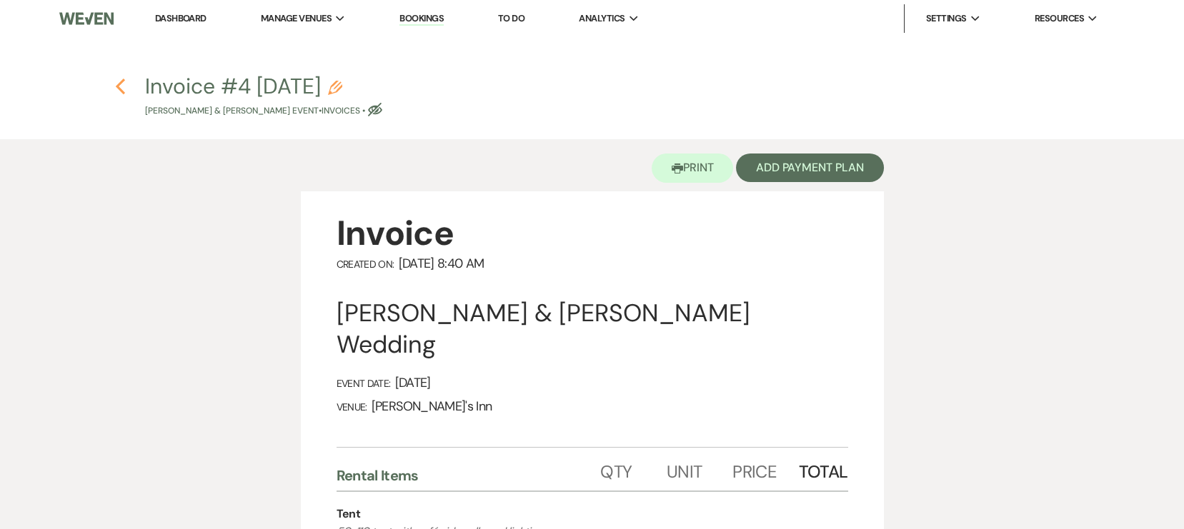
drag, startPoint x: 133, startPoint y: 80, endPoint x: 123, endPoint y: 84, distance: 10.9
click at [129, 84] on h4 "Previous Invoice #4 [DATE] Pencil [PERSON_NAME] & [PERSON_NAME] Event • Invoice…" at bounding box center [592, 94] width 1029 height 46
click at [123, 83] on icon "Previous" at bounding box center [120, 86] width 11 height 17
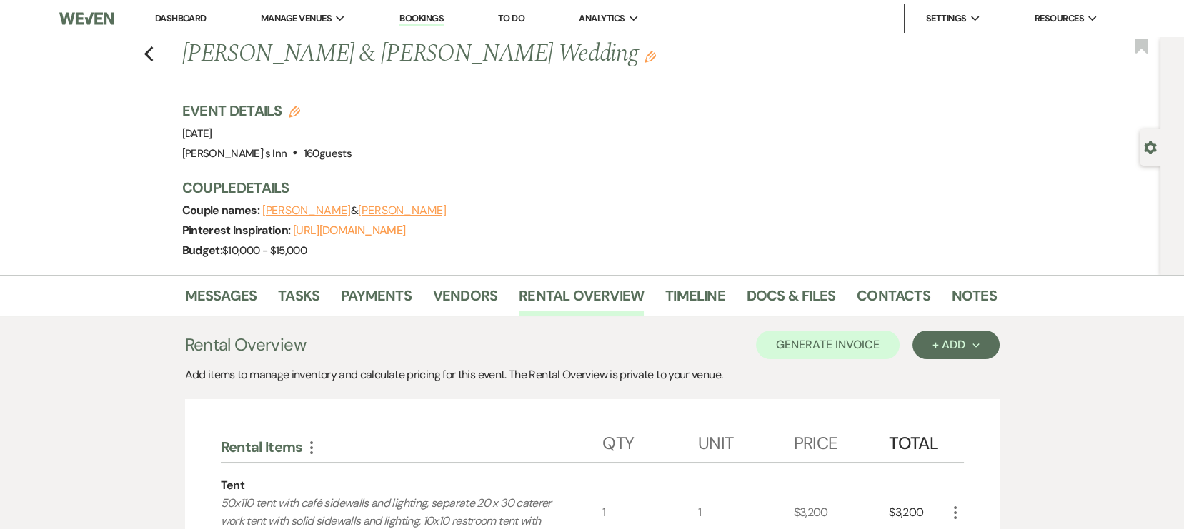
drag, startPoint x: 165, startPoint y: 59, endPoint x: 147, endPoint y: 54, distance: 18.4
click at [159, 60] on div "Previous [PERSON_NAME] & [PERSON_NAME] Wedding Edit Bookmark" at bounding box center [576, 61] width 1167 height 49
click at [147, 54] on div "Previous [PERSON_NAME] & [PERSON_NAME] Wedding Edit Bookmark" at bounding box center [576, 61] width 1167 height 49
click at [150, 54] on icon "Previous" at bounding box center [149, 54] width 11 height 17
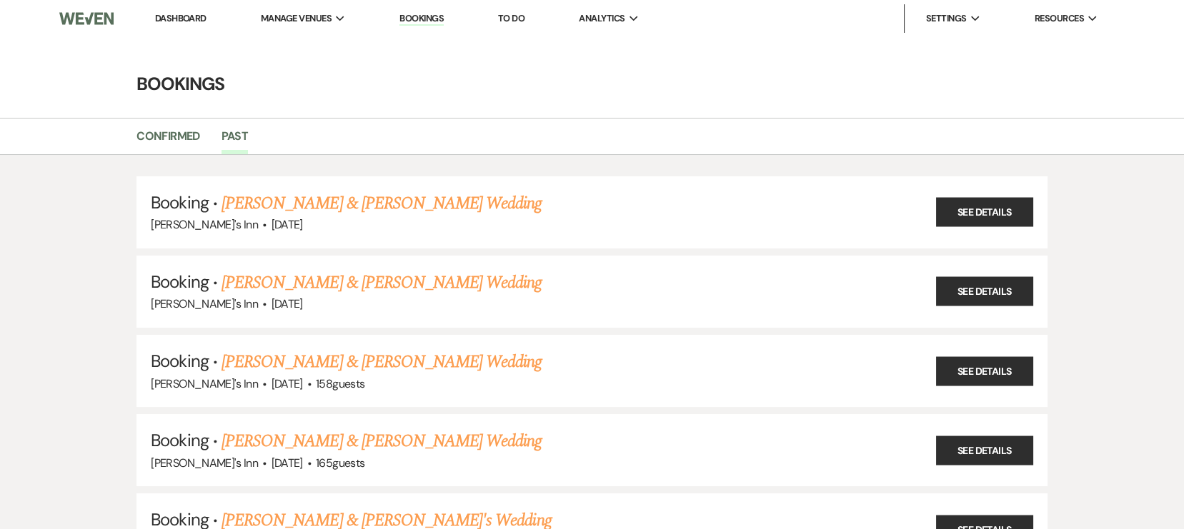
scroll to position [588, 0]
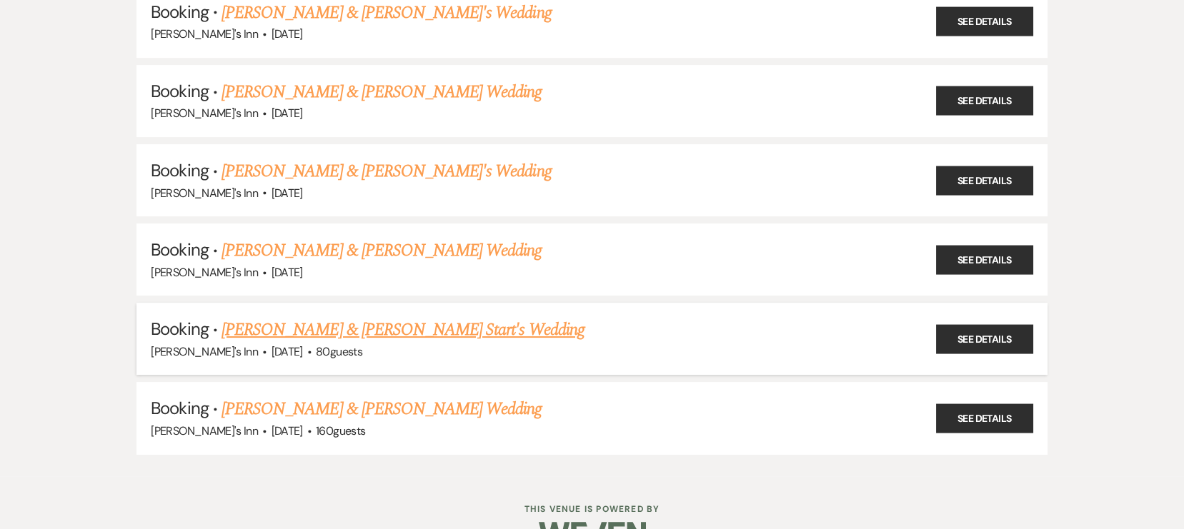
click at [357, 340] on link "[PERSON_NAME] & [PERSON_NAME] Start's Wedding" at bounding box center [402, 330] width 363 height 26
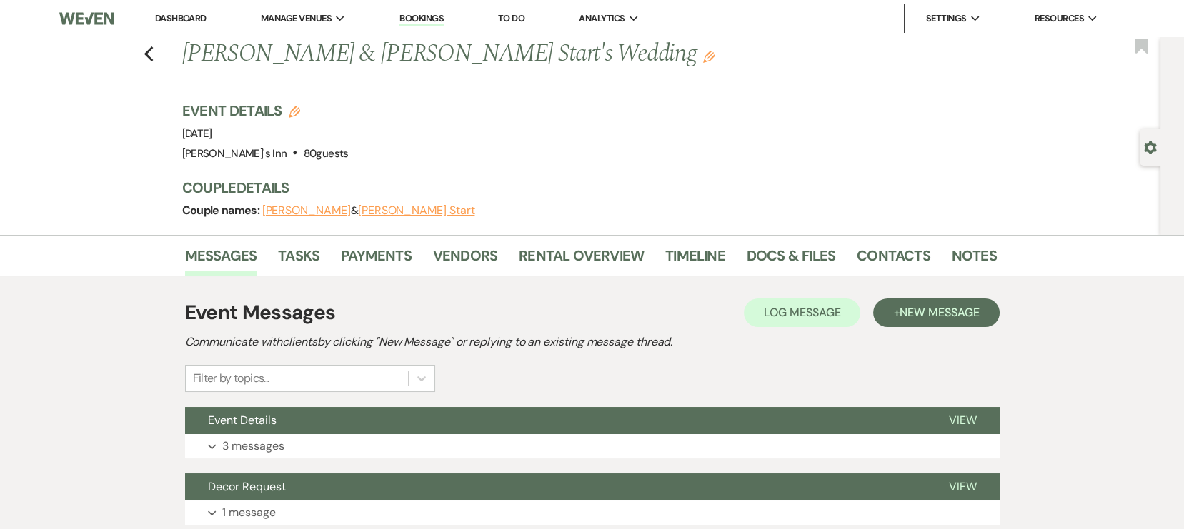
click at [568, 237] on div "Messages Tasks Payments Vendors Rental Overview Timeline Docs & Files Contacts …" at bounding box center [592, 255] width 1184 height 41
drag, startPoint x: 568, startPoint y: 241, endPoint x: 566, endPoint y: 250, distance: 9.5
click at [568, 244] on li "Rental Overview" at bounding box center [592, 258] width 146 height 34
click at [565, 250] on link "Rental Overview" at bounding box center [581, 259] width 125 height 31
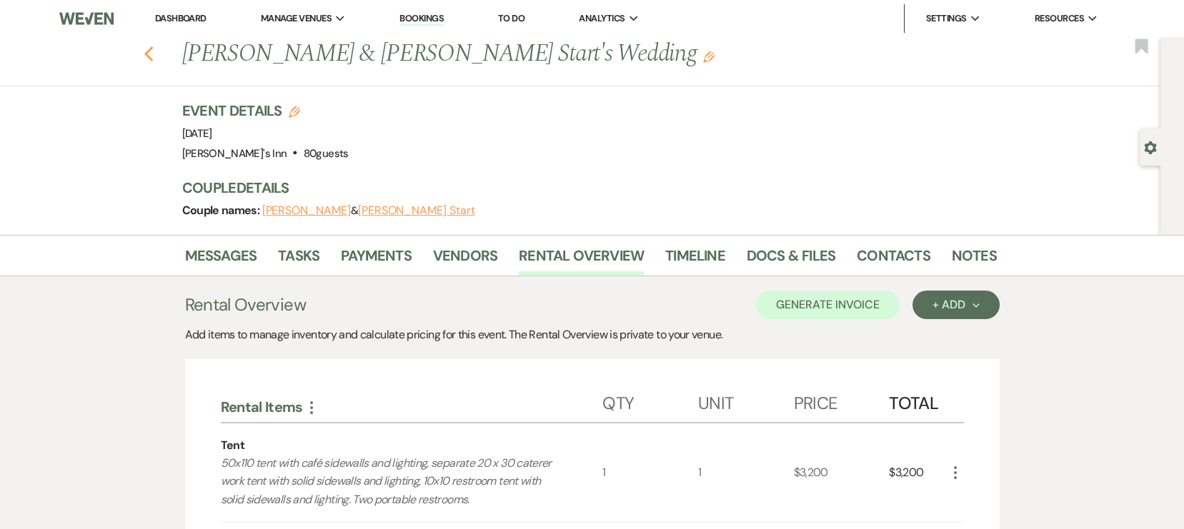
click at [151, 51] on icon "Previous" at bounding box center [149, 54] width 11 height 17
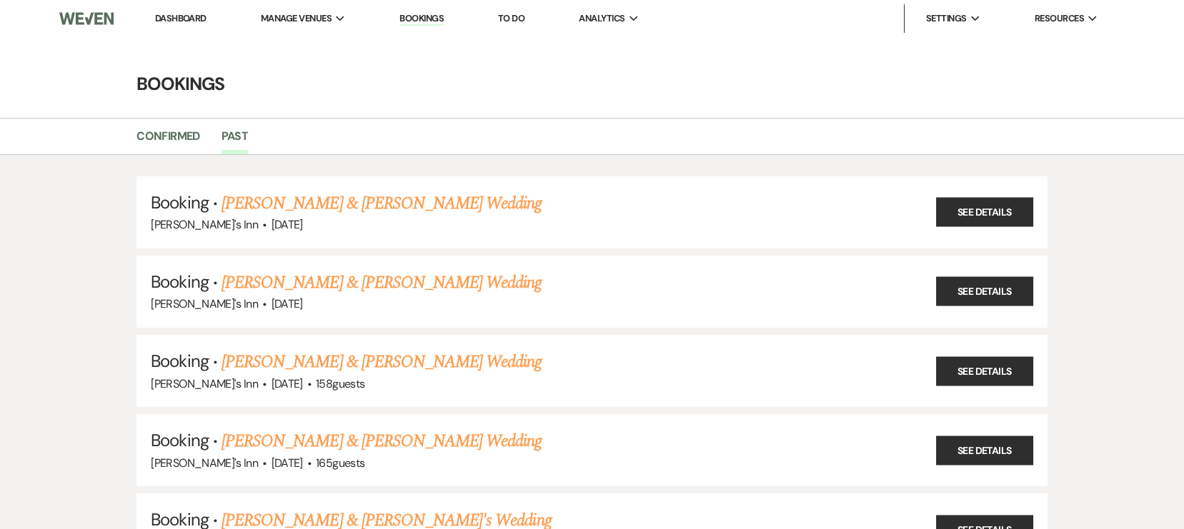
scroll to position [588, 0]
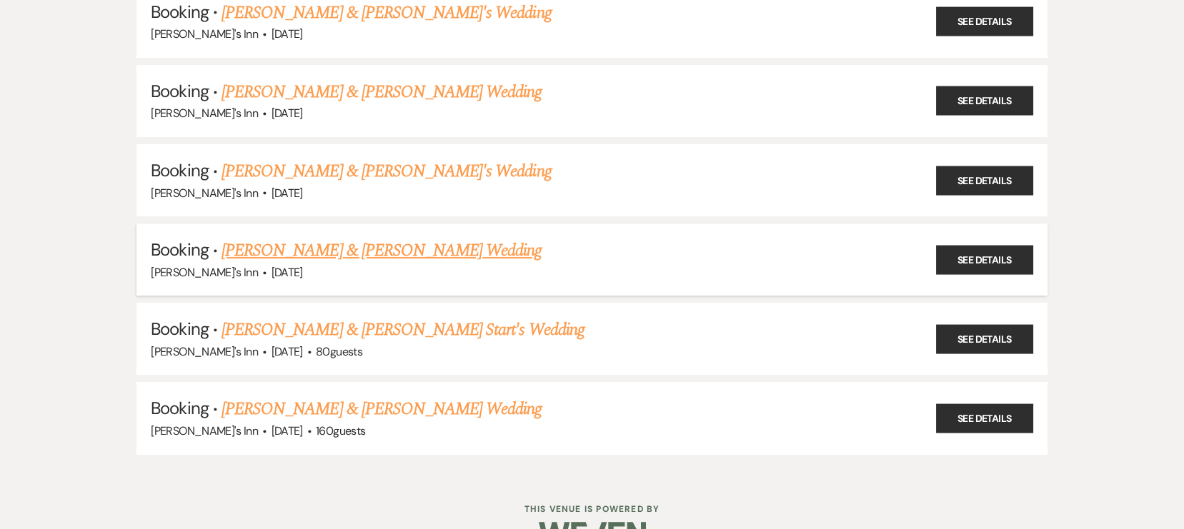
click at [406, 261] on link "[PERSON_NAME] & [PERSON_NAME] Wedding" at bounding box center [381, 251] width 320 height 26
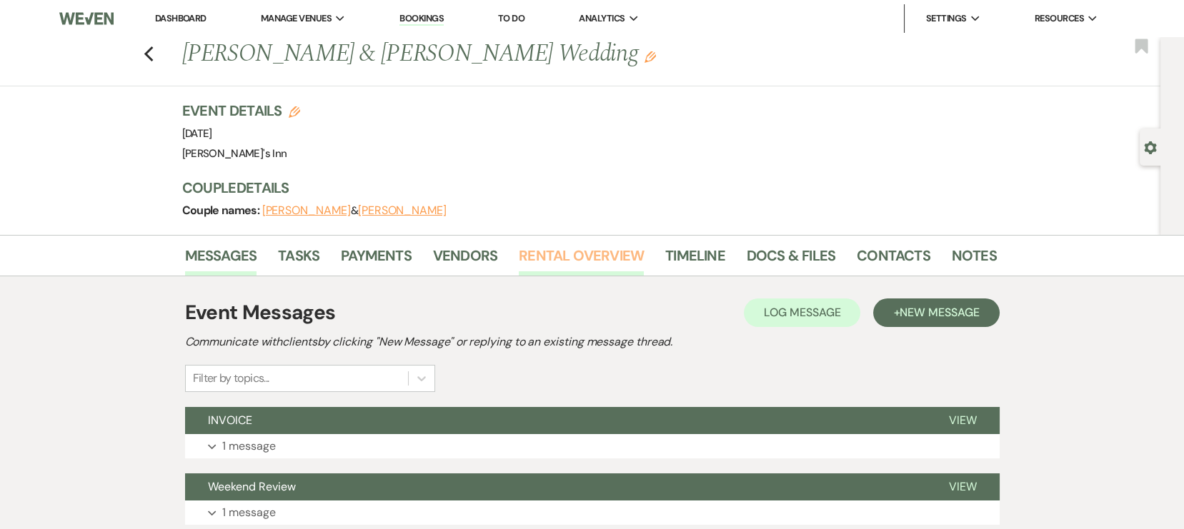
click at [555, 261] on link "Rental Overview" at bounding box center [581, 259] width 125 height 31
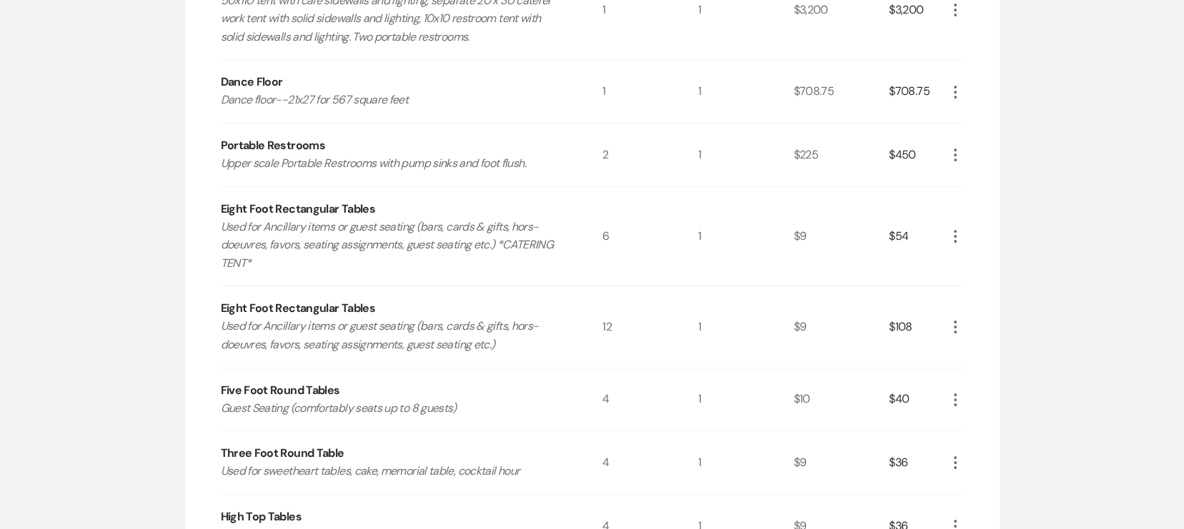
scroll to position [926, 0]
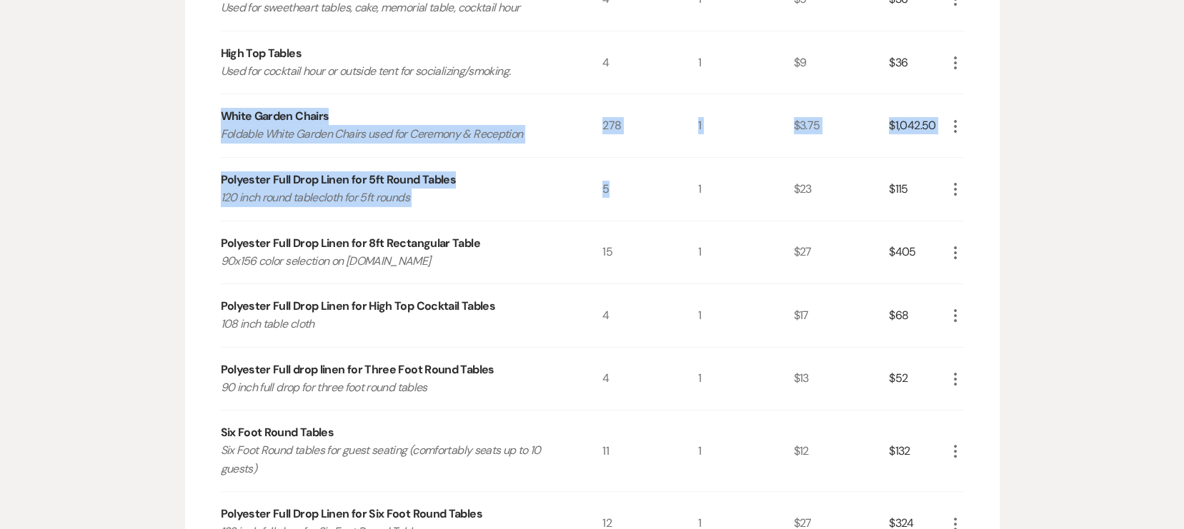
drag, startPoint x: 241, startPoint y: 96, endPoint x: 689, endPoint y: 188, distance: 457.2
click at [689, 188] on div "Rental Items More Qty Unit Price Total Tent 50x110 tent with café sidewalls and…" at bounding box center [592, 194] width 743 height 1483
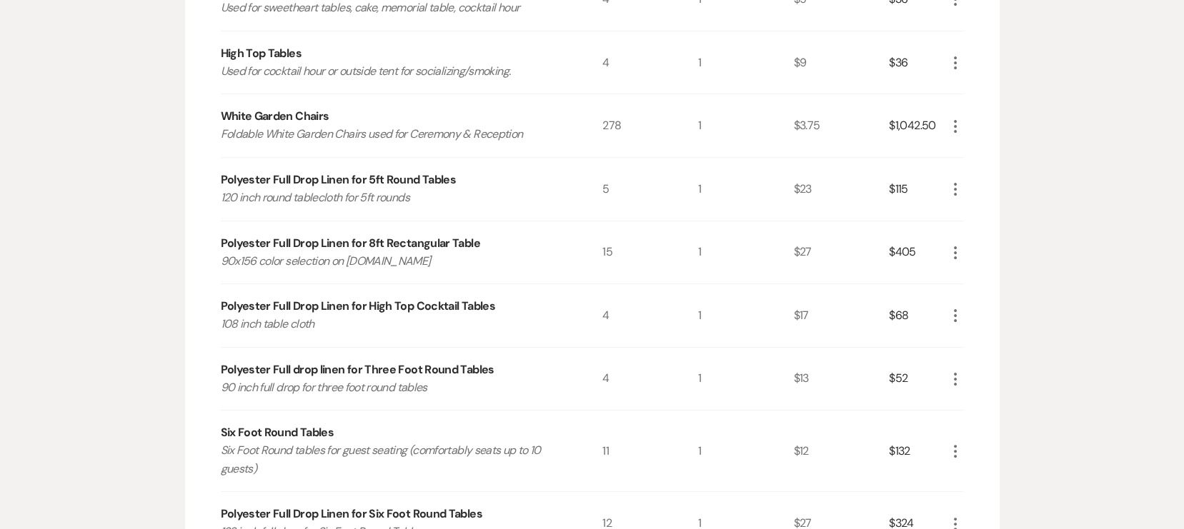
drag, startPoint x: 689, startPoint y: 188, endPoint x: 491, endPoint y: 334, distance: 246.1
click at [501, 326] on p "108 inch table cloth" at bounding box center [393, 324] width 344 height 19
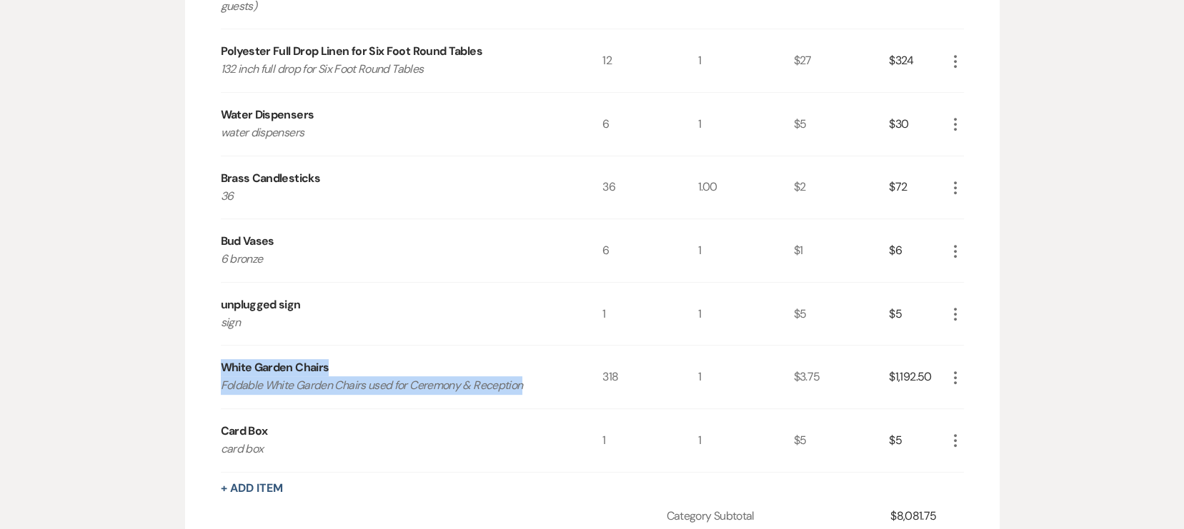
drag, startPoint x: 234, startPoint y: 346, endPoint x: 598, endPoint y: 384, distance: 366.2
click at [598, 384] on div "White Garden Chairs Foldable White Garden Chairs used for Ceremony & Reception" at bounding box center [412, 377] width 382 height 63
click at [596, 388] on div "White Garden Chairs Foldable White Garden Chairs used for Ceremony & Reception" at bounding box center [412, 377] width 382 height 63
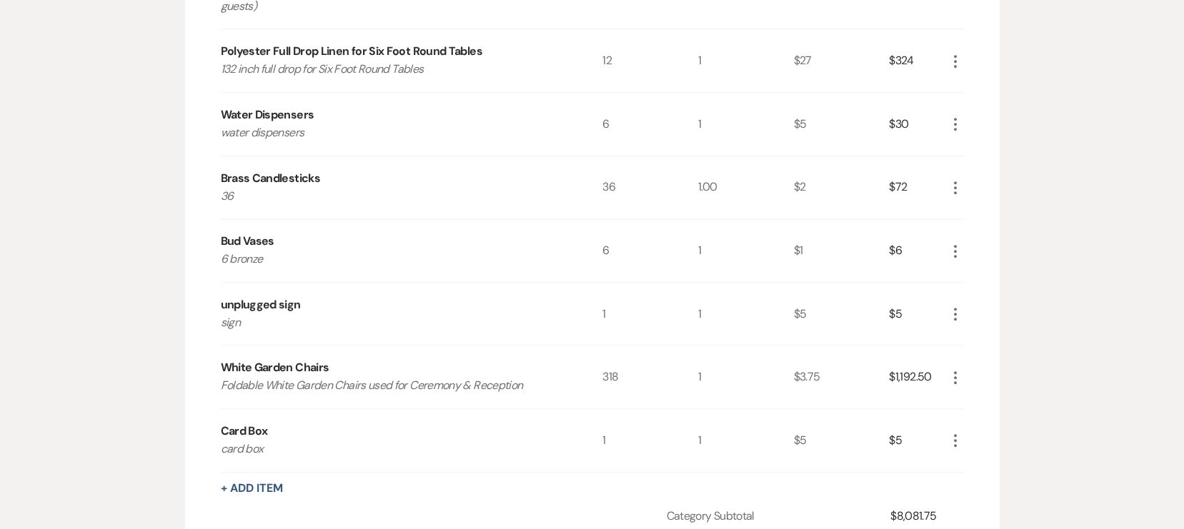
click at [394, 421] on div "Card Box card box" at bounding box center [412, 440] width 382 height 63
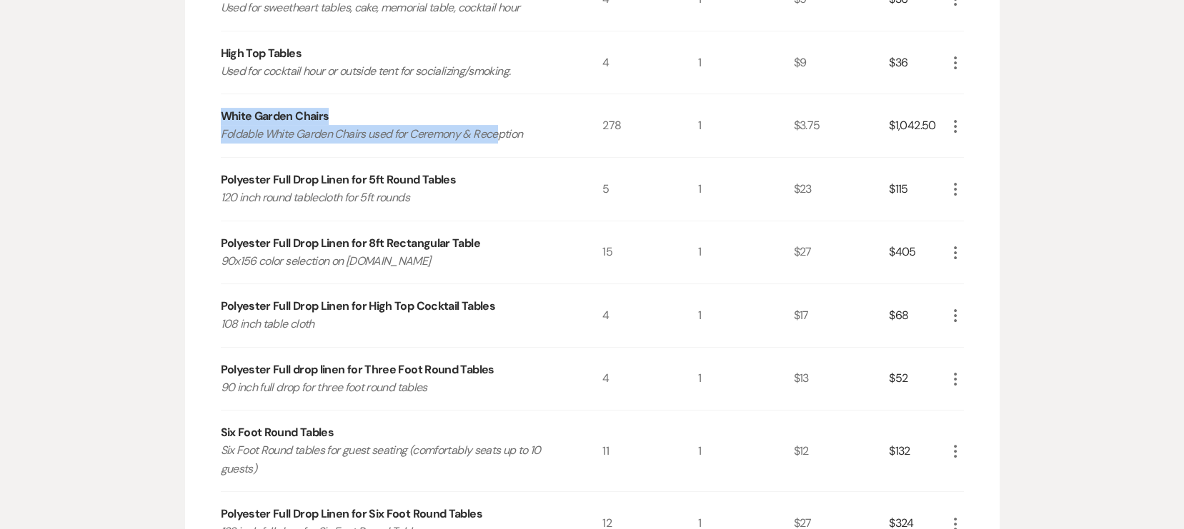
drag, startPoint x: 219, startPoint y: 119, endPoint x: 509, endPoint y: 134, distance: 291.1
click at [509, 134] on div "Rental Items More Qty Unit Price Total Tent 50x110 tent with café sidewalls and…" at bounding box center [592, 291] width 814 height 1716
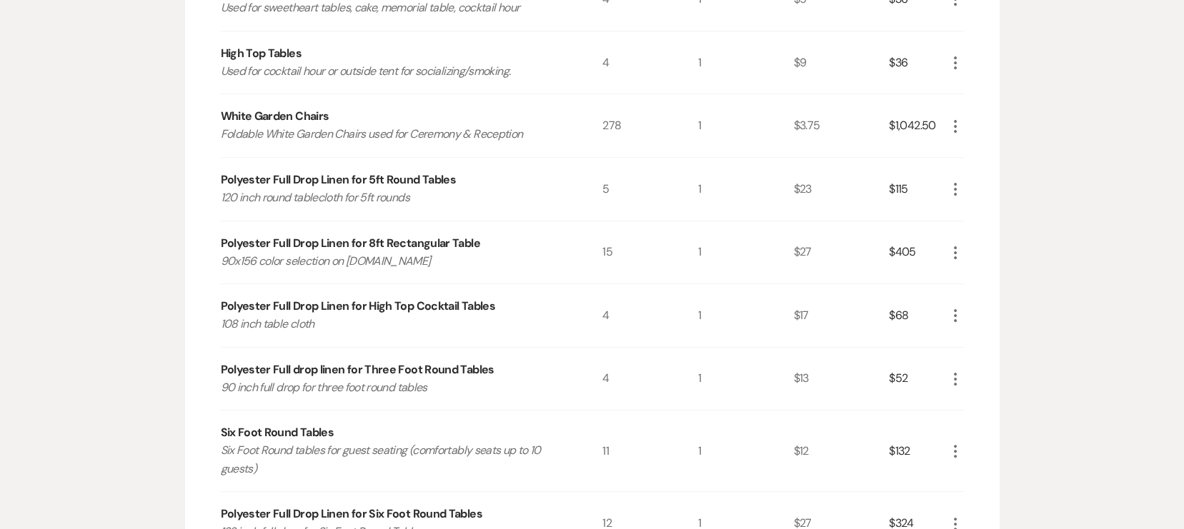
drag, startPoint x: 509, startPoint y: 134, endPoint x: 644, endPoint y: 351, distance: 255.7
click at [658, 334] on div "4" at bounding box center [650, 315] width 96 height 63
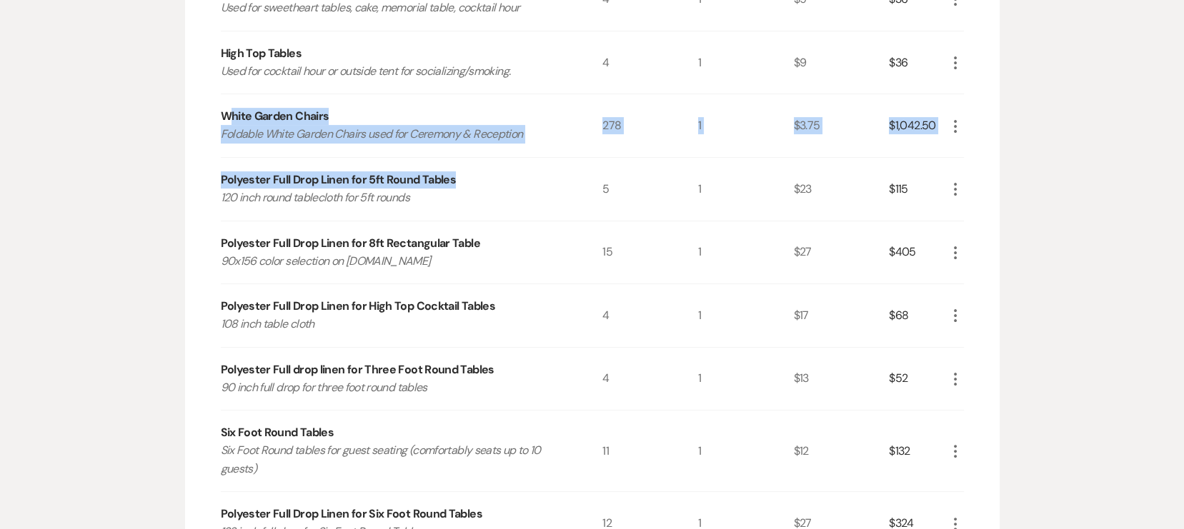
drag, startPoint x: 230, startPoint y: 108, endPoint x: 567, endPoint y: 182, distance: 345.2
click at [567, 182] on div "Rental Items More Qty Unit Price Total Tent 50x110 tent with café sidewalls and…" at bounding box center [592, 194] width 743 height 1483
drag, startPoint x: 567, startPoint y: 182, endPoint x: 542, endPoint y: 149, distance: 41.3
click at [542, 149] on div "White Garden Chairs Foldable White Garden Chairs used for Ceremony & Reception" at bounding box center [412, 125] width 382 height 63
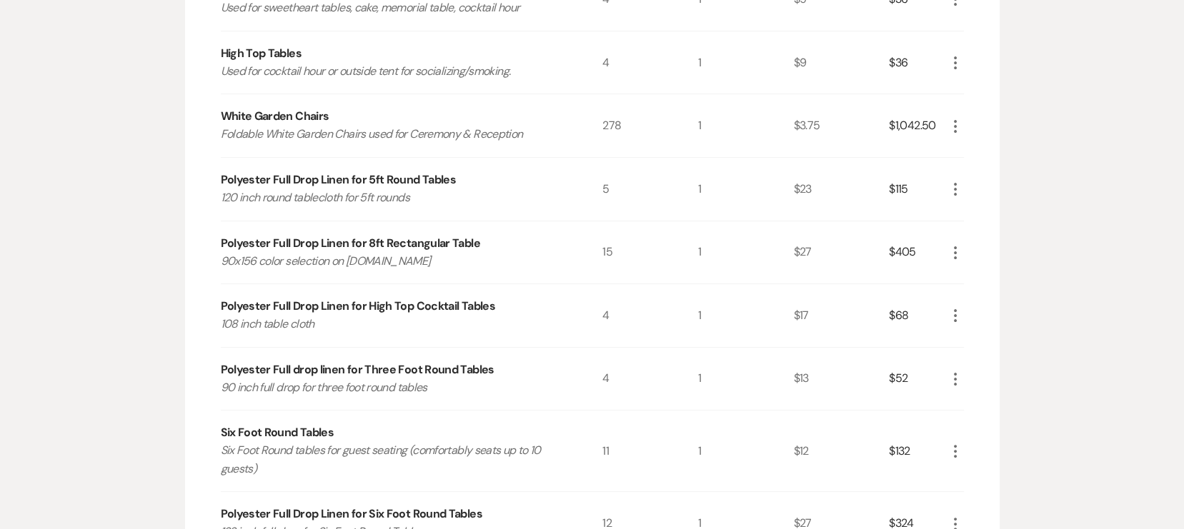
click at [549, 322] on p "108 inch table cloth" at bounding box center [393, 324] width 344 height 19
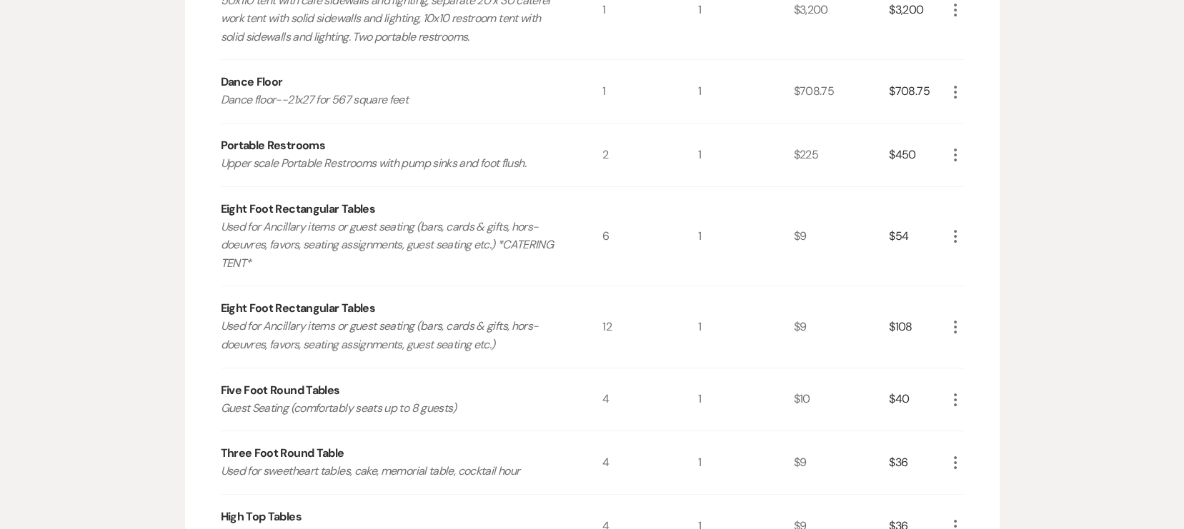
scroll to position [0, 0]
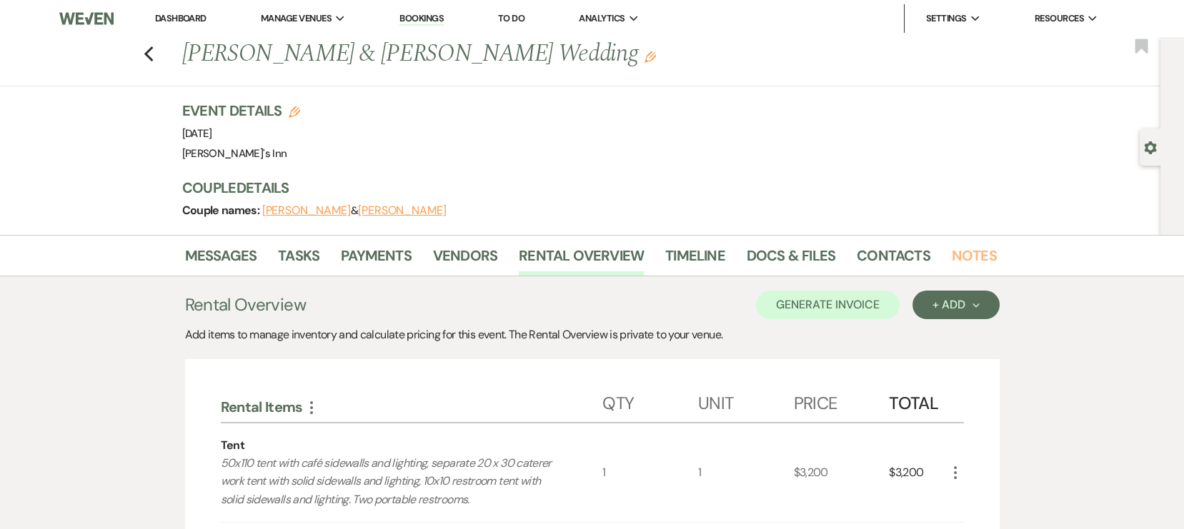
click at [982, 242] on li "Notes" at bounding box center [984, 258] width 66 height 34
click at [984, 264] on link "Notes" at bounding box center [973, 259] width 45 height 31
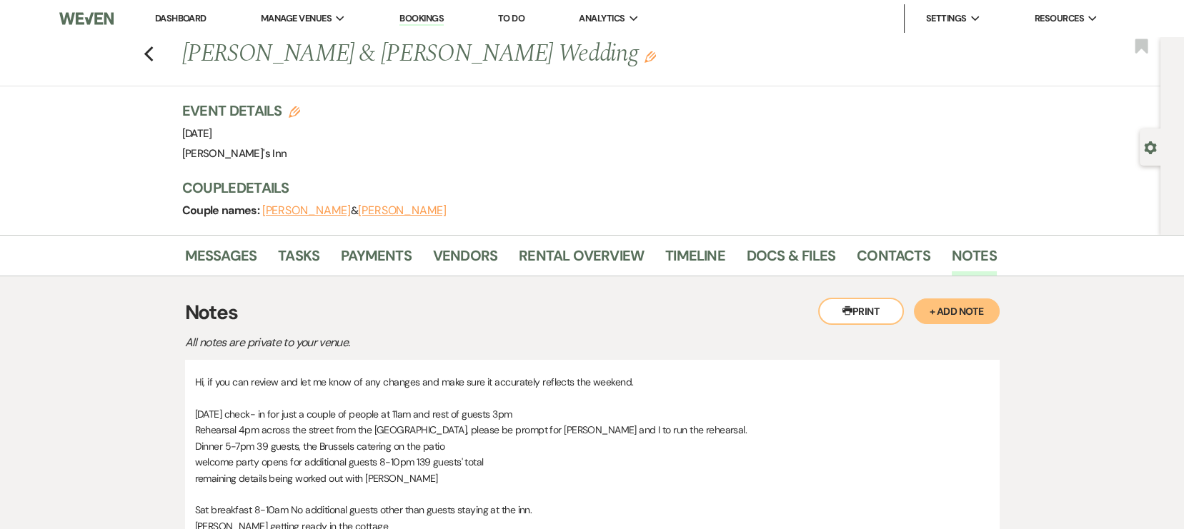
click at [291, 454] on p "welcome party opens for additional guests 8-10pm 139 guests' total" at bounding box center [592, 462] width 794 height 16
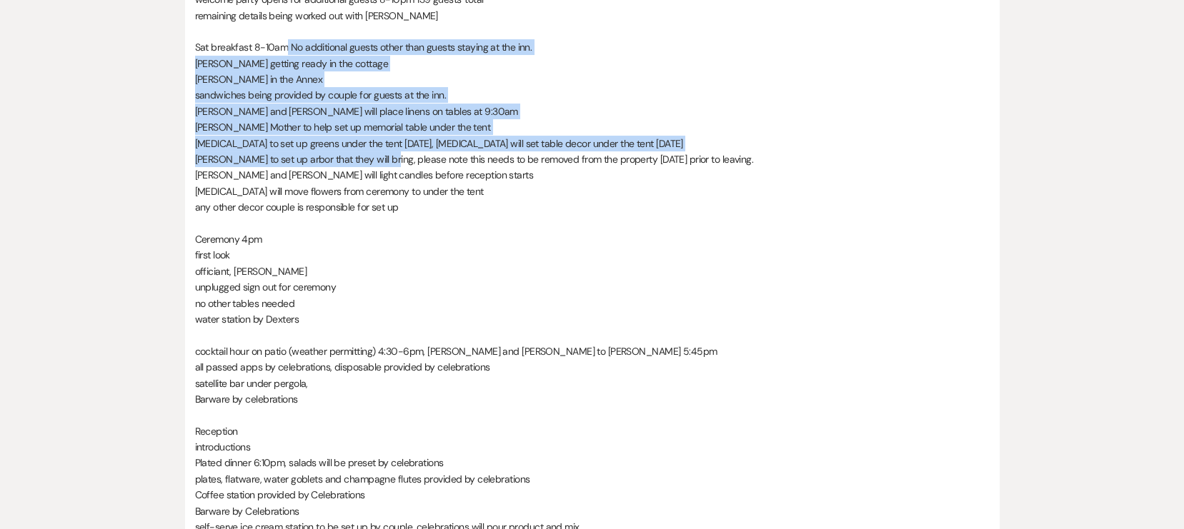
drag, startPoint x: 284, startPoint y: 50, endPoint x: 383, endPoint y: 164, distance: 150.9
click at [383, 164] on div "Hi, if you can review and let me know of any changes and make sure it accuratel…" at bounding box center [592, 462] width 794 height 1103
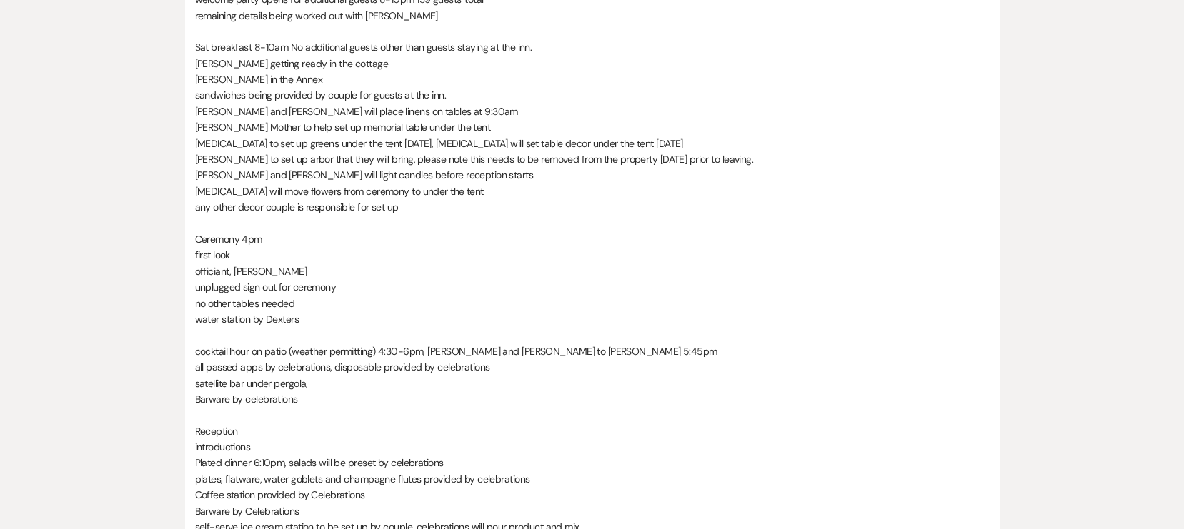
drag, startPoint x: 383, startPoint y: 164, endPoint x: 409, endPoint y: 249, distance: 89.7
click at [409, 249] on p "first look" at bounding box center [592, 255] width 794 height 16
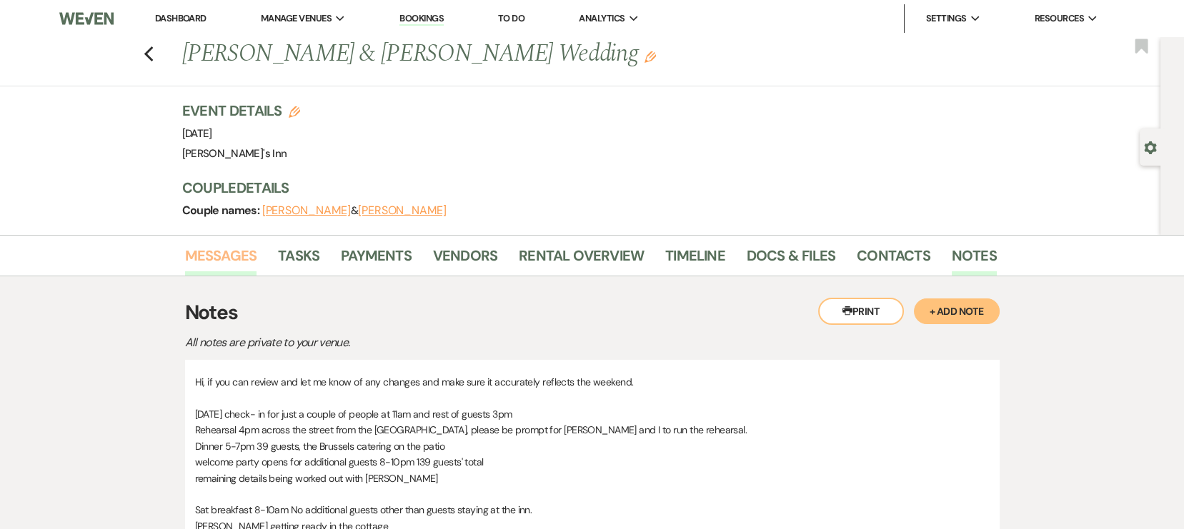
click at [249, 257] on link "Messages" at bounding box center [221, 259] width 72 height 31
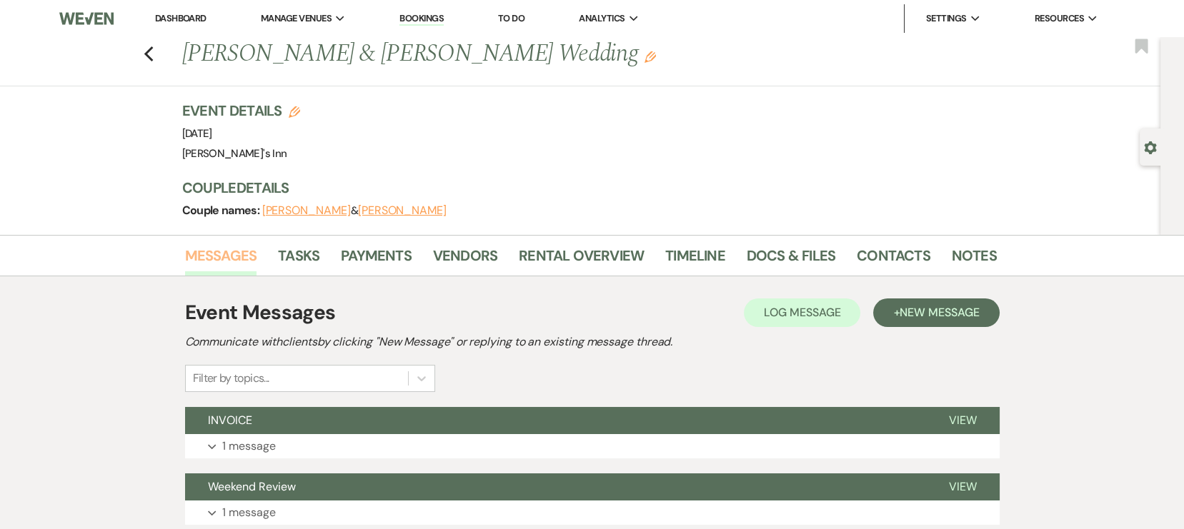
scroll to position [374, 0]
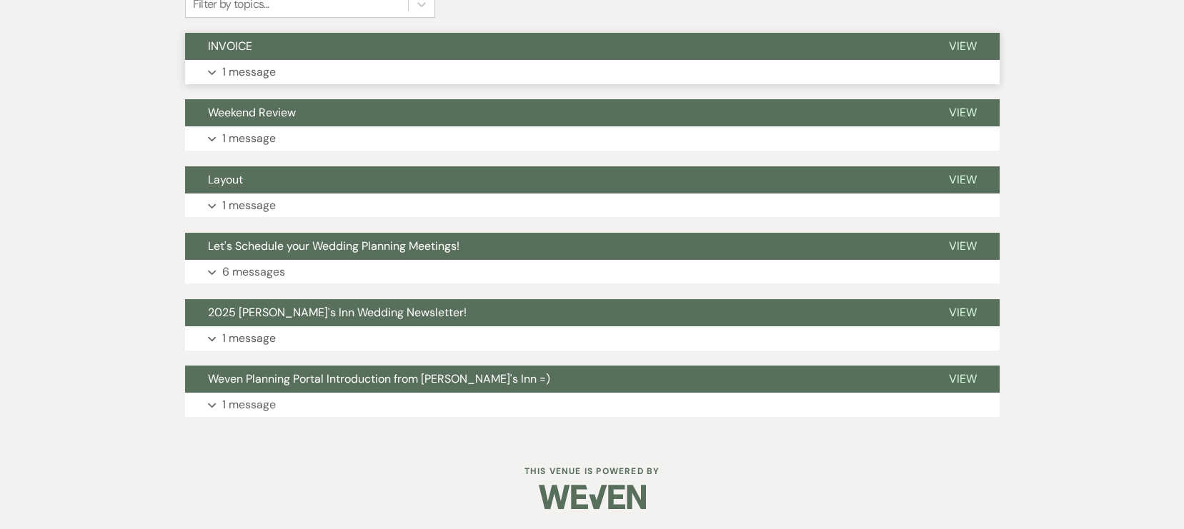
drag, startPoint x: 274, startPoint y: 71, endPoint x: 281, endPoint y: 74, distance: 7.4
click at [281, 74] on button "Expand 1 message" at bounding box center [592, 72] width 814 height 24
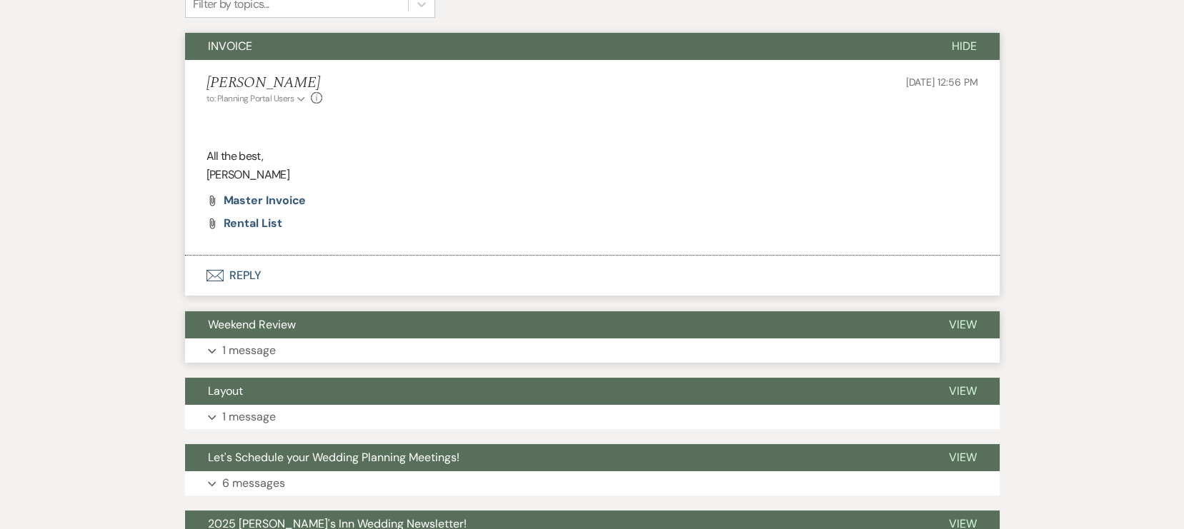
click at [360, 351] on button "Expand 1 message" at bounding box center [592, 351] width 814 height 24
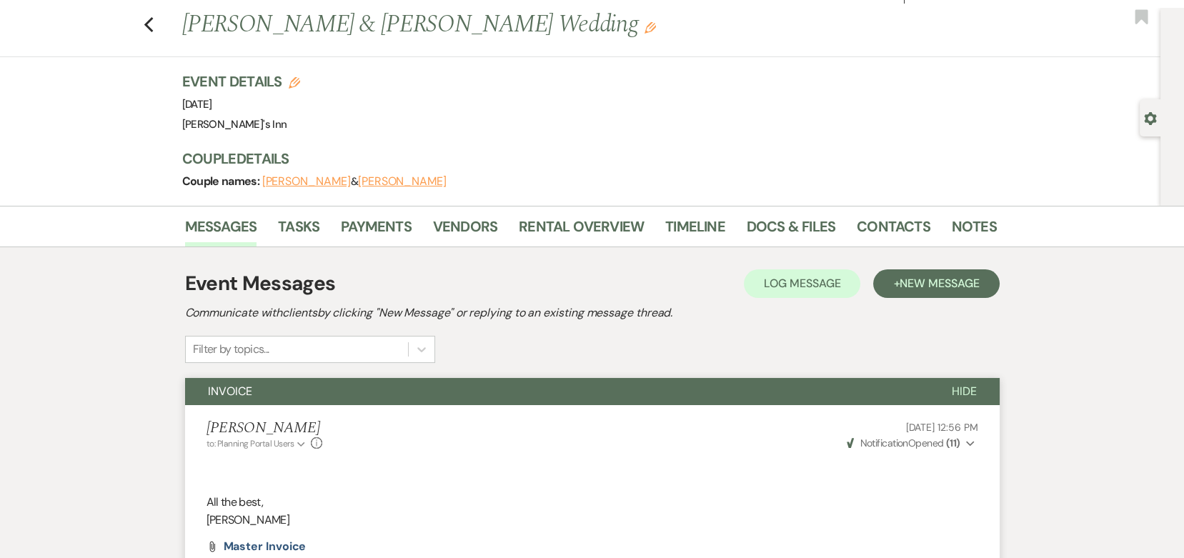
scroll to position [0, 0]
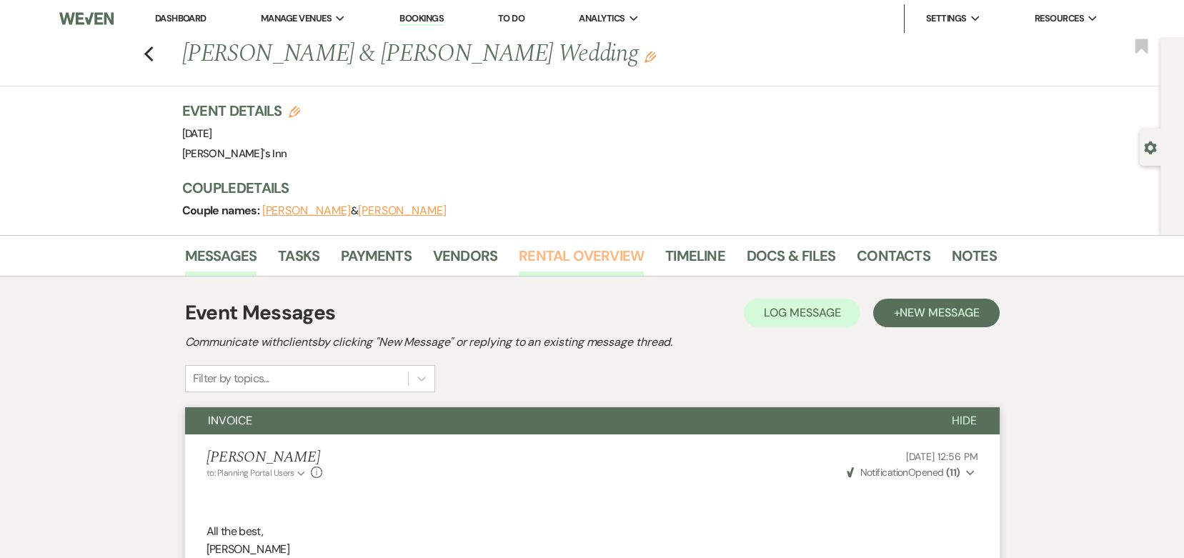
click at [544, 245] on link "Rental Overview" at bounding box center [581, 259] width 125 height 31
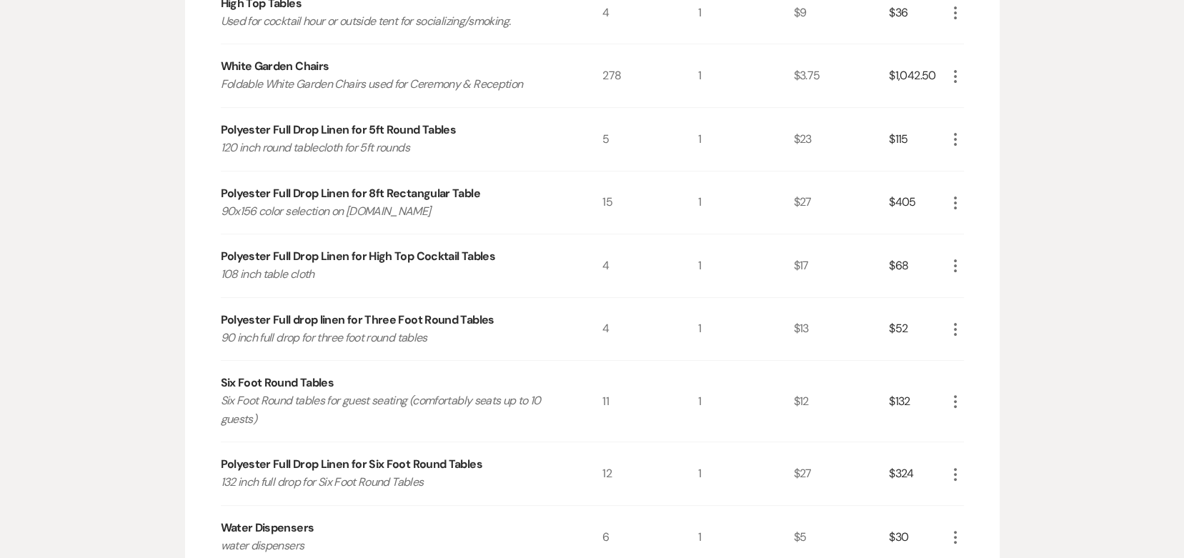
scroll to position [1464, 0]
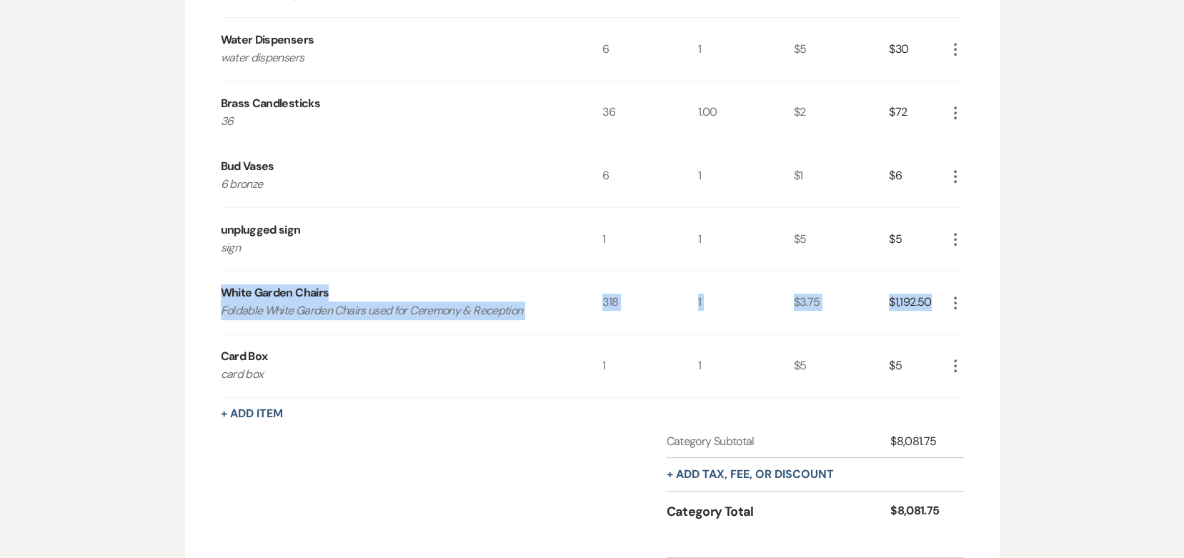
drag, startPoint x: 212, startPoint y: 279, endPoint x: 934, endPoint y: 306, distance: 721.9
copy div "White Garden Chairs Foldable White Garden Chairs used for Ceremony & Reception …"
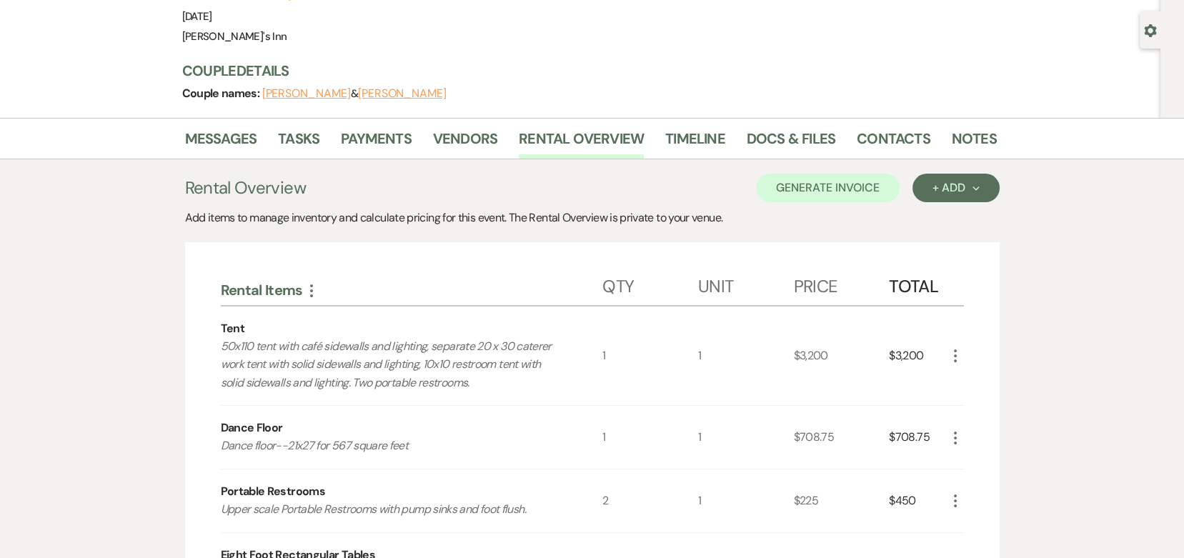
scroll to position [0, 0]
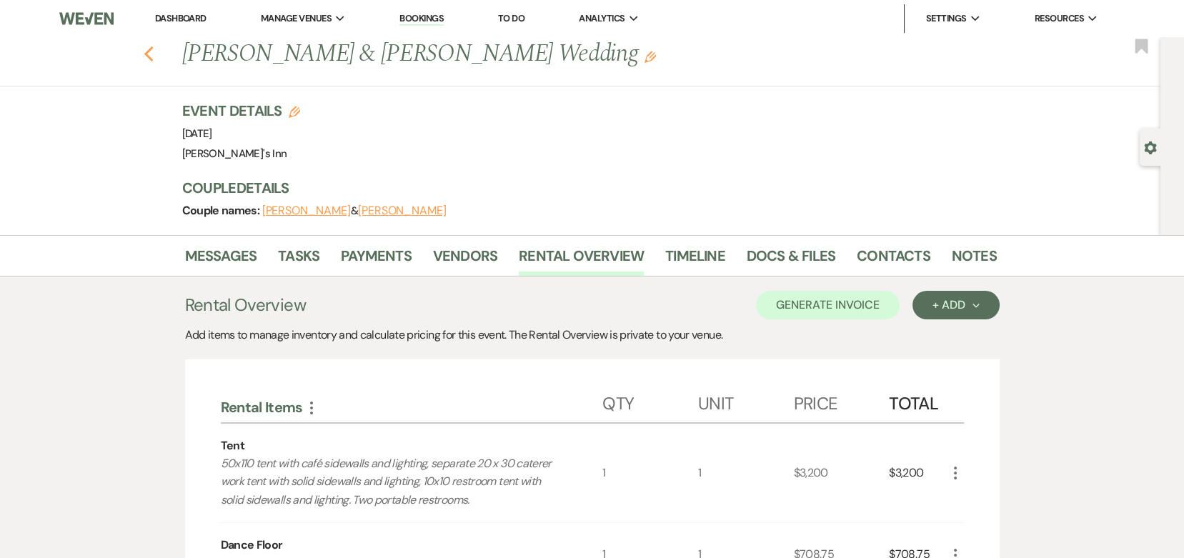
click at [153, 57] on use "button" at bounding box center [148, 54] width 9 height 16
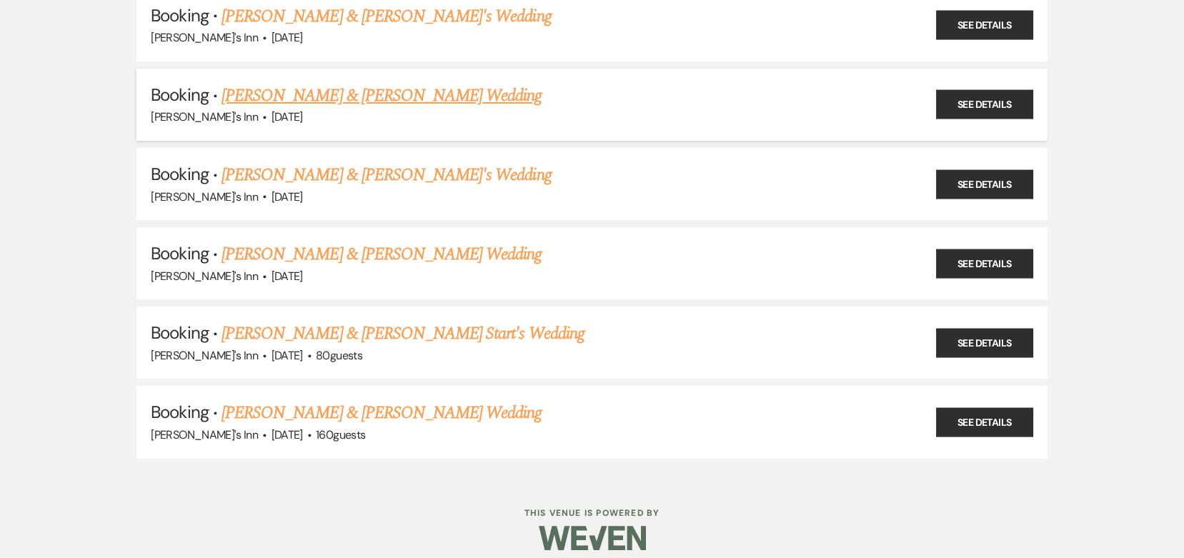
scroll to position [595, 0]
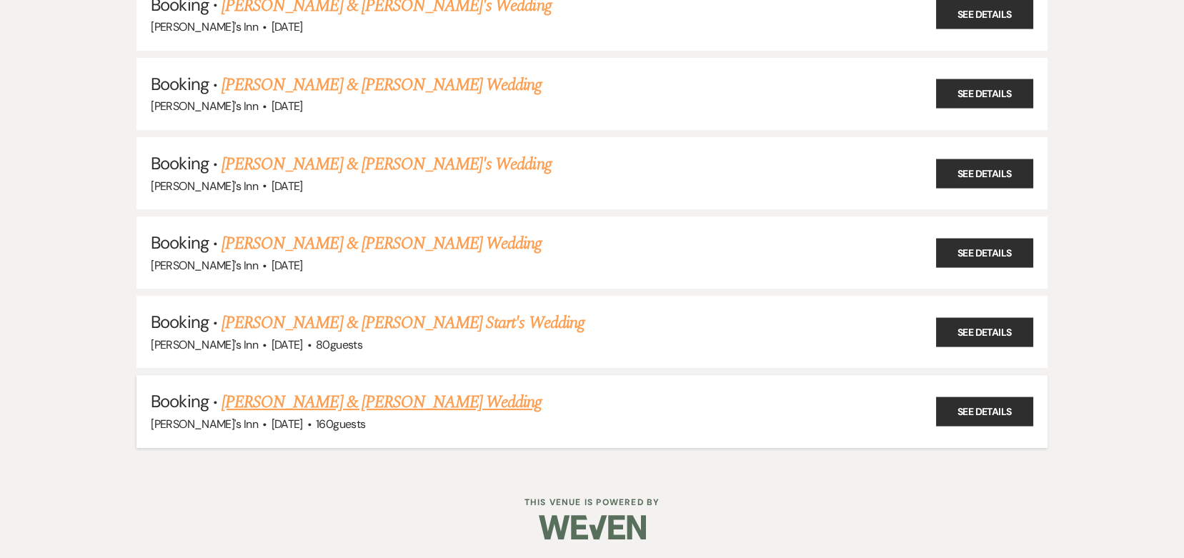
click at [358, 389] on link "[PERSON_NAME] & [PERSON_NAME] Wedding" at bounding box center [381, 402] width 320 height 26
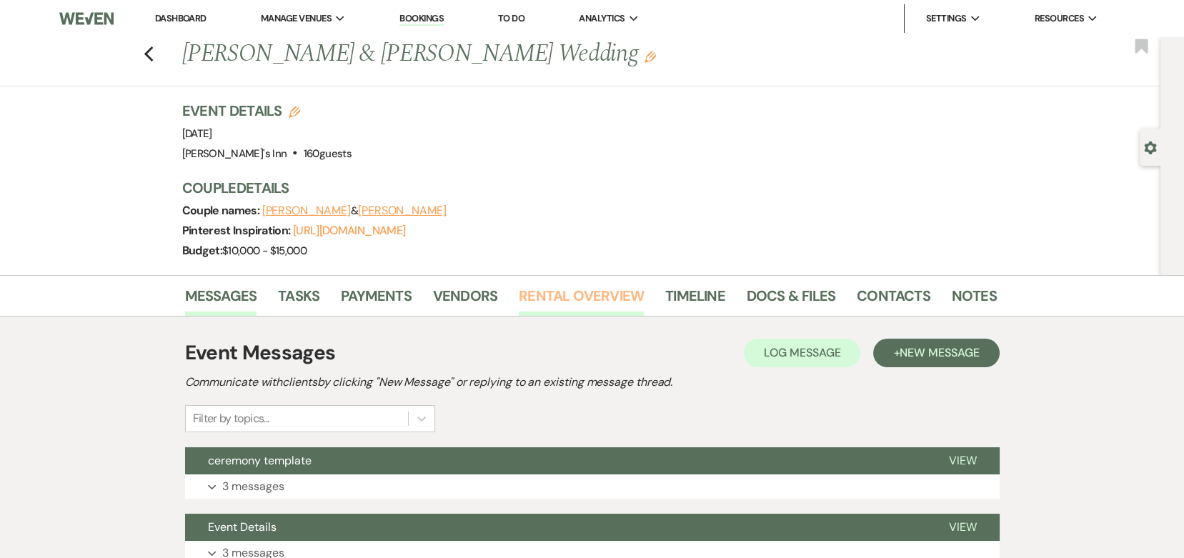
click at [544, 289] on link "Rental Overview" at bounding box center [581, 299] width 125 height 31
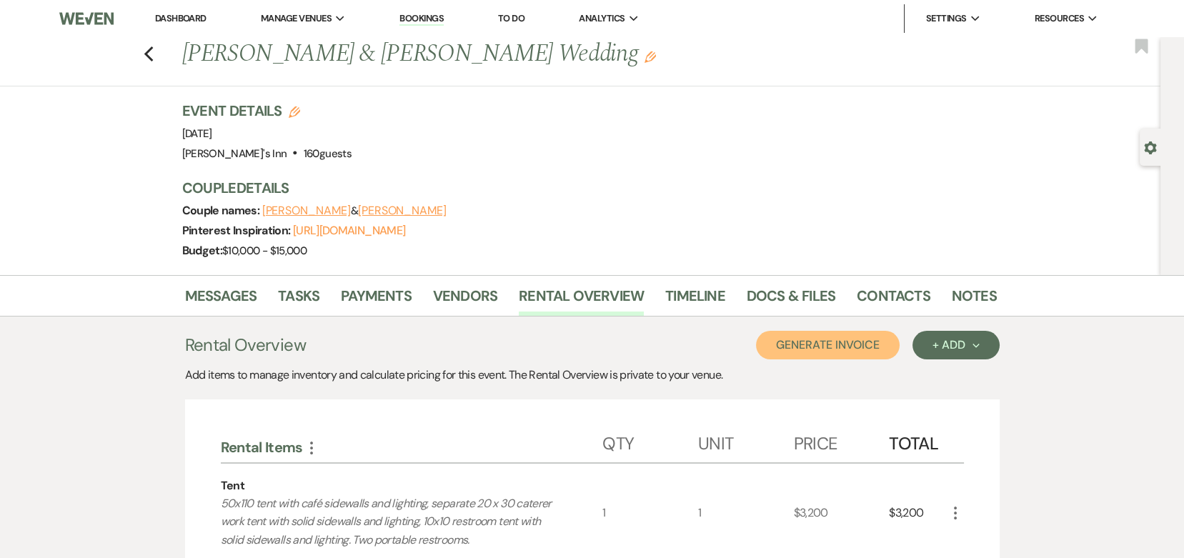
click at [851, 355] on button "Generate Invoice" at bounding box center [828, 345] width 144 height 29
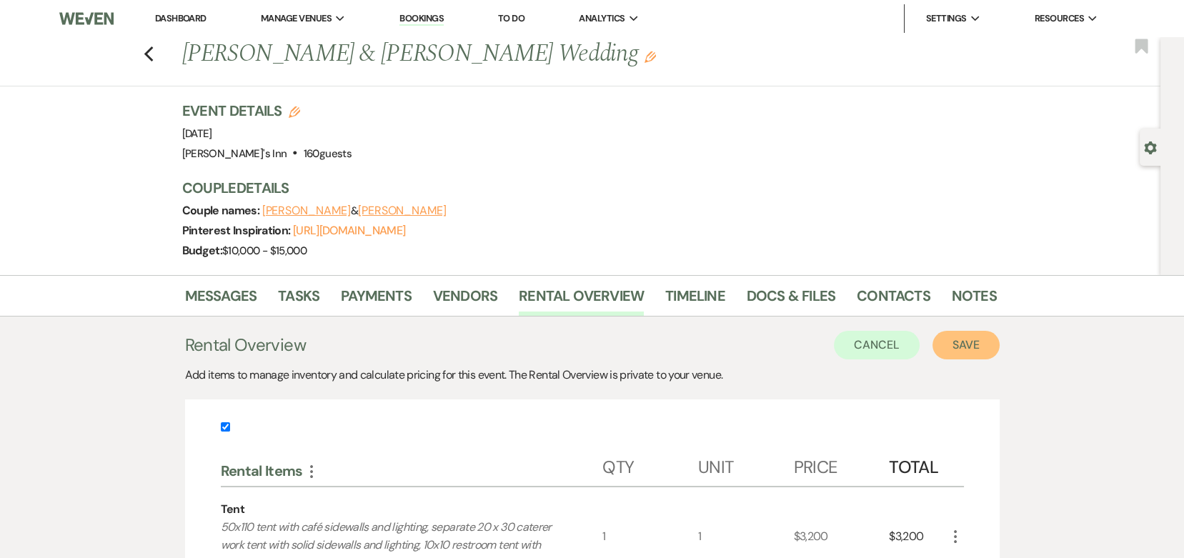
click at [977, 340] on button "Save" at bounding box center [965, 345] width 67 height 29
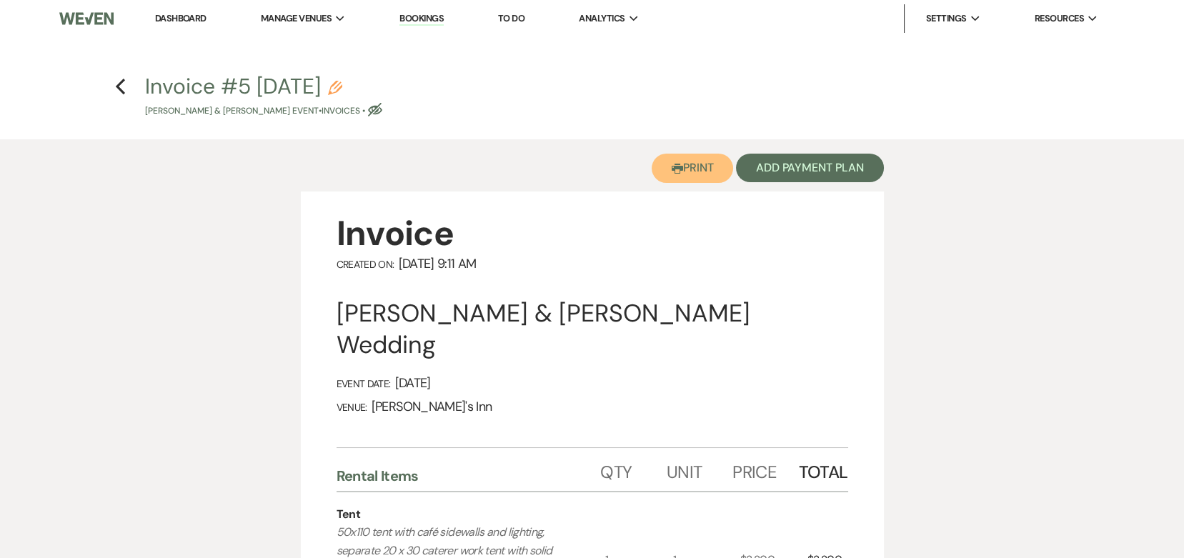
click at [678, 164] on icon "Printer" at bounding box center [676, 168] width 11 height 11
click at [686, 174] on button "Printer Print" at bounding box center [692, 168] width 82 height 29
click at [702, 181] on button "Printer Print" at bounding box center [692, 168] width 82 height 29
click at [722, 172] on button "Printer Print" at bounding box center [692, 168] width 82 height 29
click at [126, 89] on h4 "Previous Invoice #5 [DATE] Pencil [PERSON_NAME] & [PERSON_NAME] Event • Invoice…" at bounding box center [592, 94] width 1029 height 46
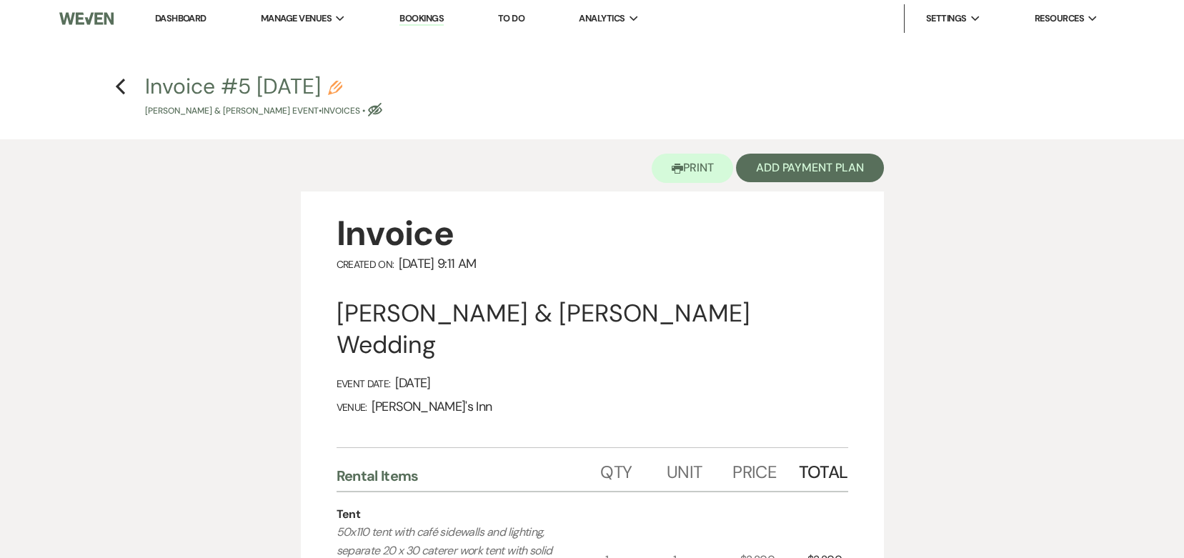
click at [114, 77] on h4 "Previous Invoice #5 [DATE] Pencil [PERSON_NAME] & [PERSON_NAME] Event • Invoice…" at bounding box center [592, 94] width 1029 height 46
click at [139, 97] on h4 "Previous Invoice #5 [DATE] Pencil [PERSON_NAME] & [PERSON_NAME] Event • Invoice…" at bounding box center [592, 94] width 1029 height 46
click at [121, 86] on icon "Previous" at bounding box center [120, 86] width 11 height 17
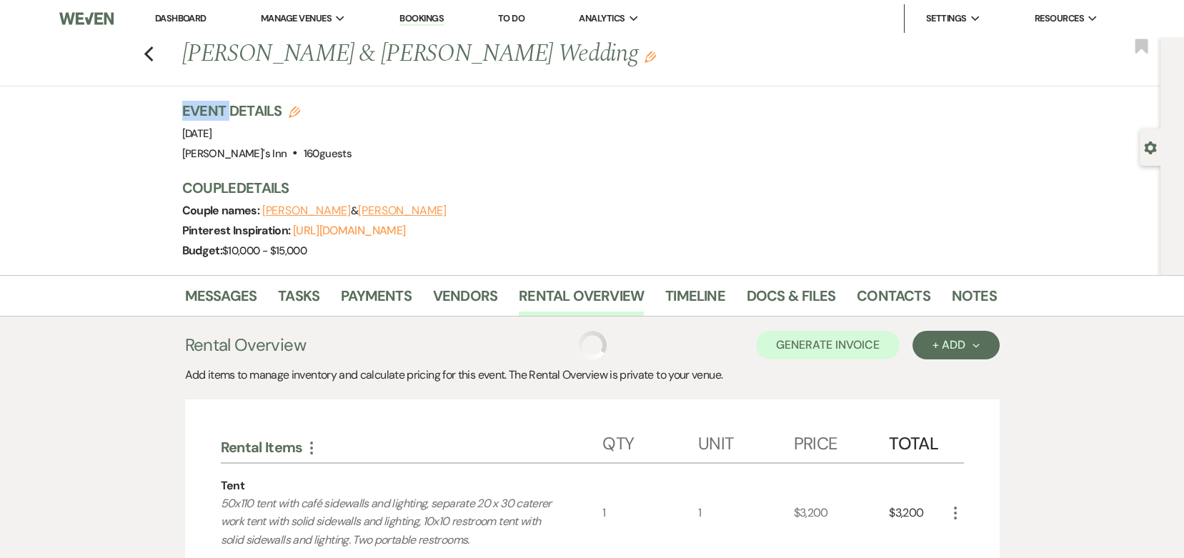
click at [121, 86] on div "Previous [PERSON_NAME] & [PERSON_NAME] Wedding Edit Bookmark Gear Settings Even…" at bounding box center [580, 156] width 1160 height 238
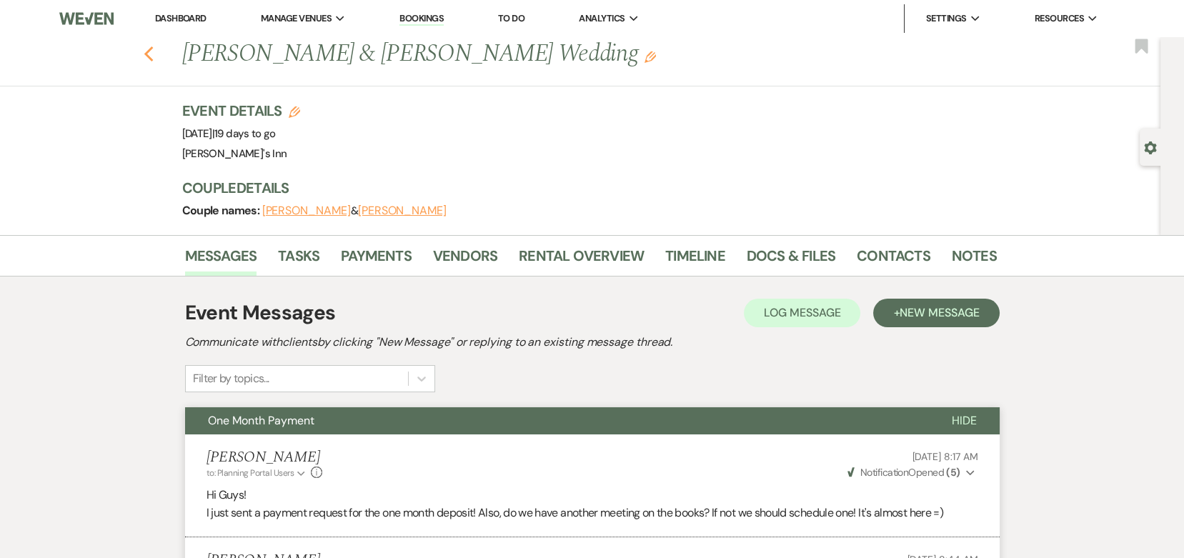
click at [153, 49] on use "button" at bounding box center [148, 54] width 9 height 16
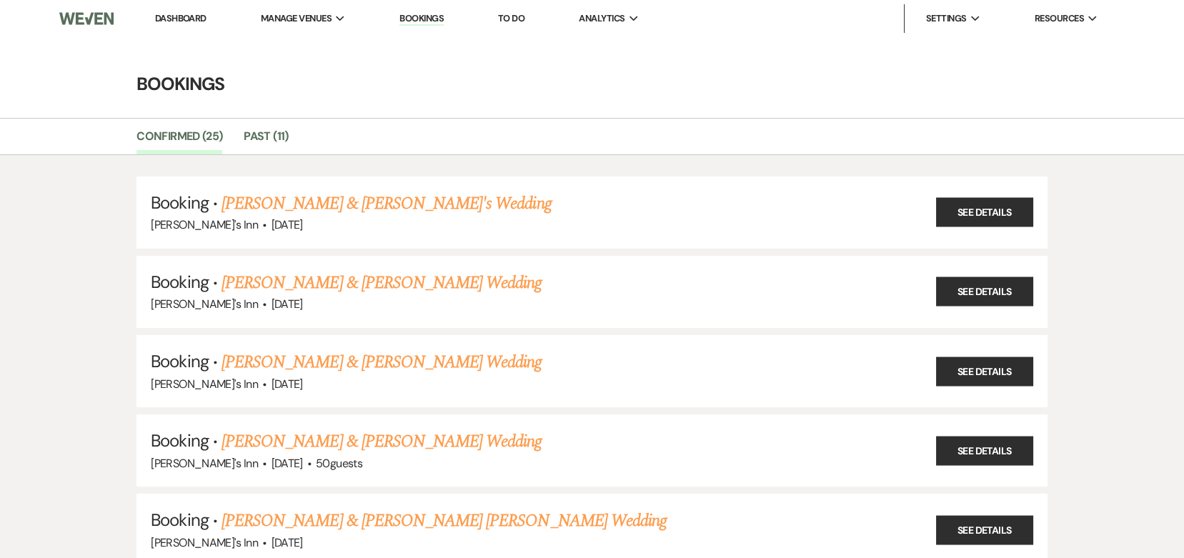
scroll to position [488, 0]
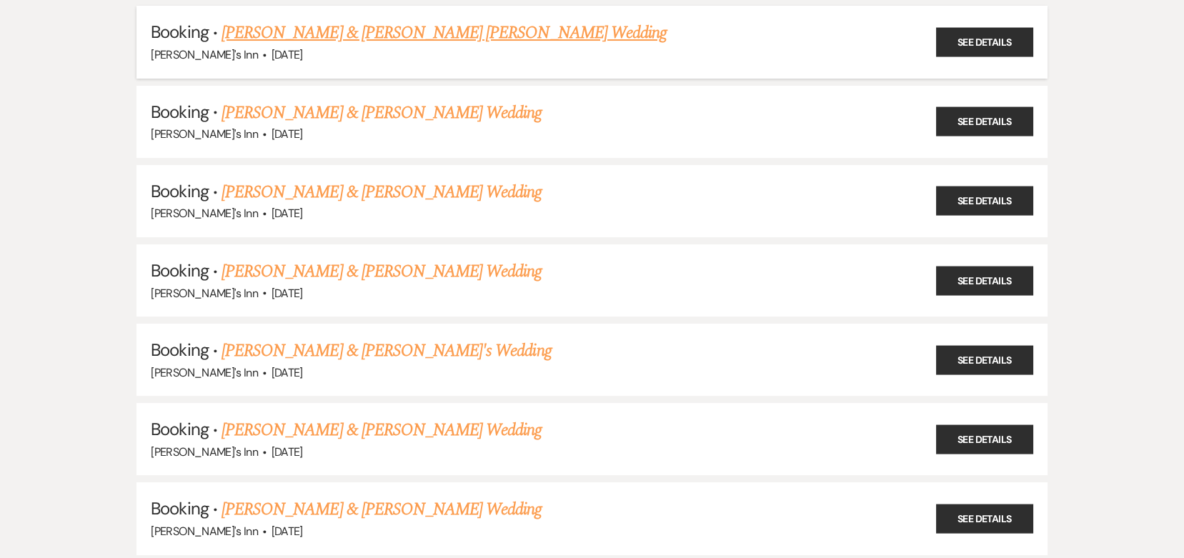
click at [344, 28] on link "[PERSON_NAME] & [PERSON_NAME] [PERSON_NAME] Wedding" at bounding box center [443, 33] width 445 height 26
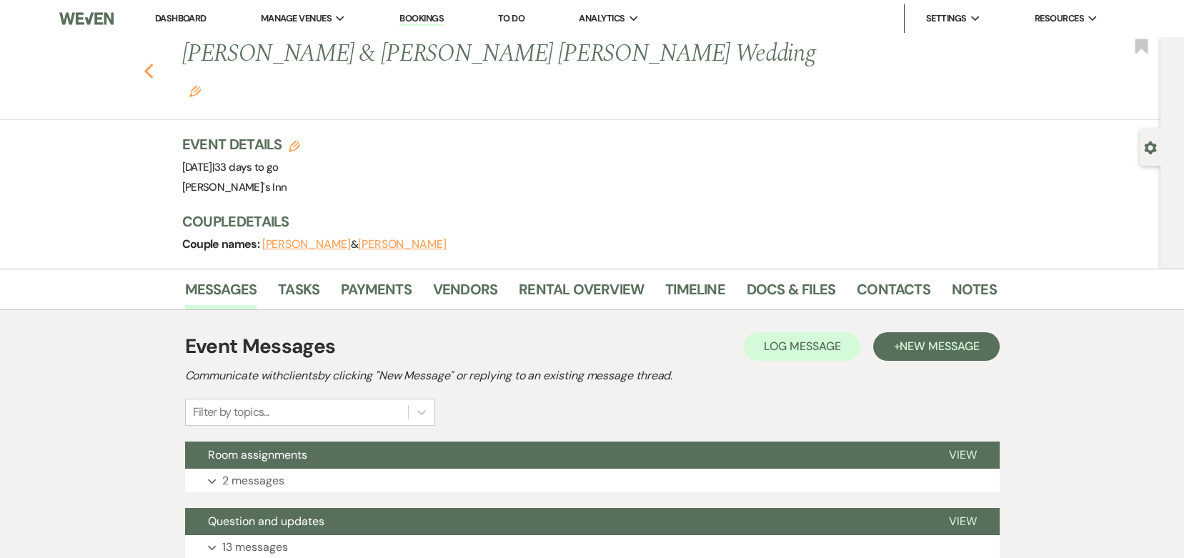
click at [154, 60] on button "Previous" at bounding box center [149, 70] width 11 height 20
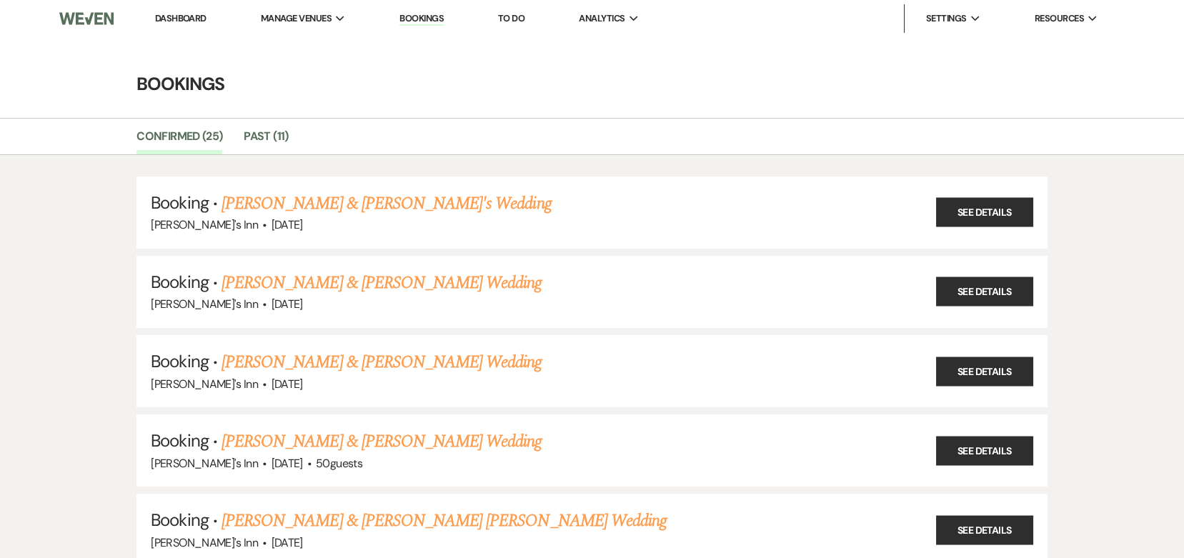
click at [90, 19] on img at bounding box center [86, 19] width 54 height 30
